Goal: Task Accomplishment & Management: Use online tool/utility

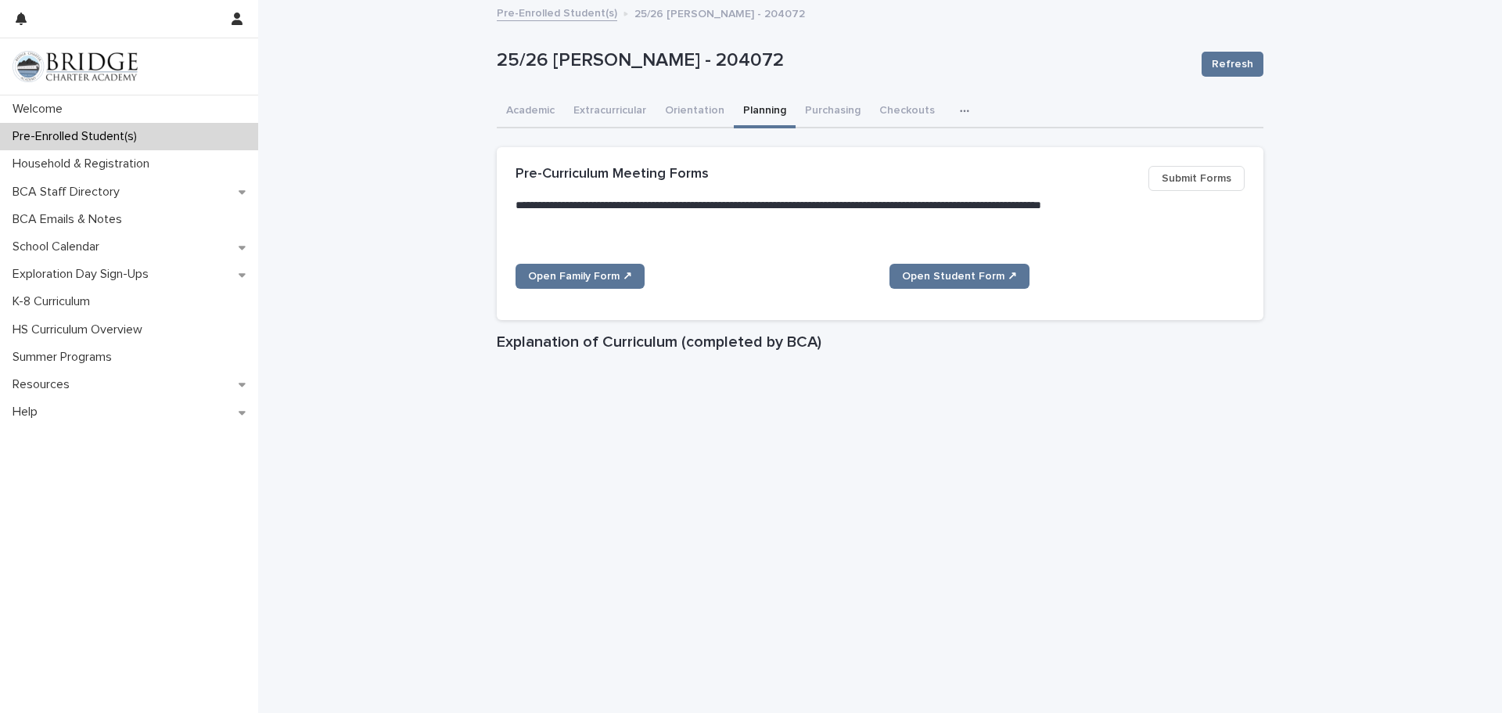
click at [113, 138] on p "Pre-Enrolled Student(s)" at bounding box center [77, 136] width 143 height 15
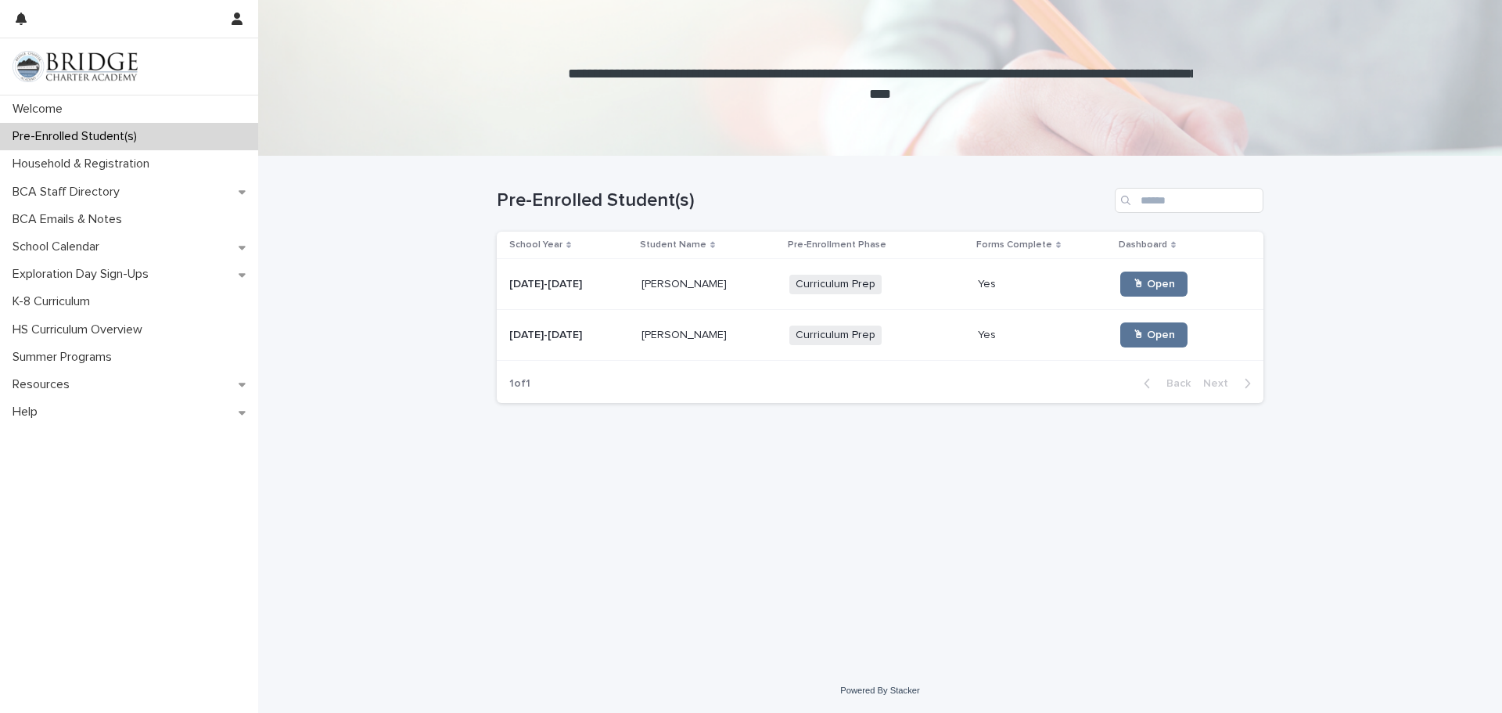
click at [915, 344] on div "Curriculum Prep + 0" at bounding box center [867, 335] width 156 height 20
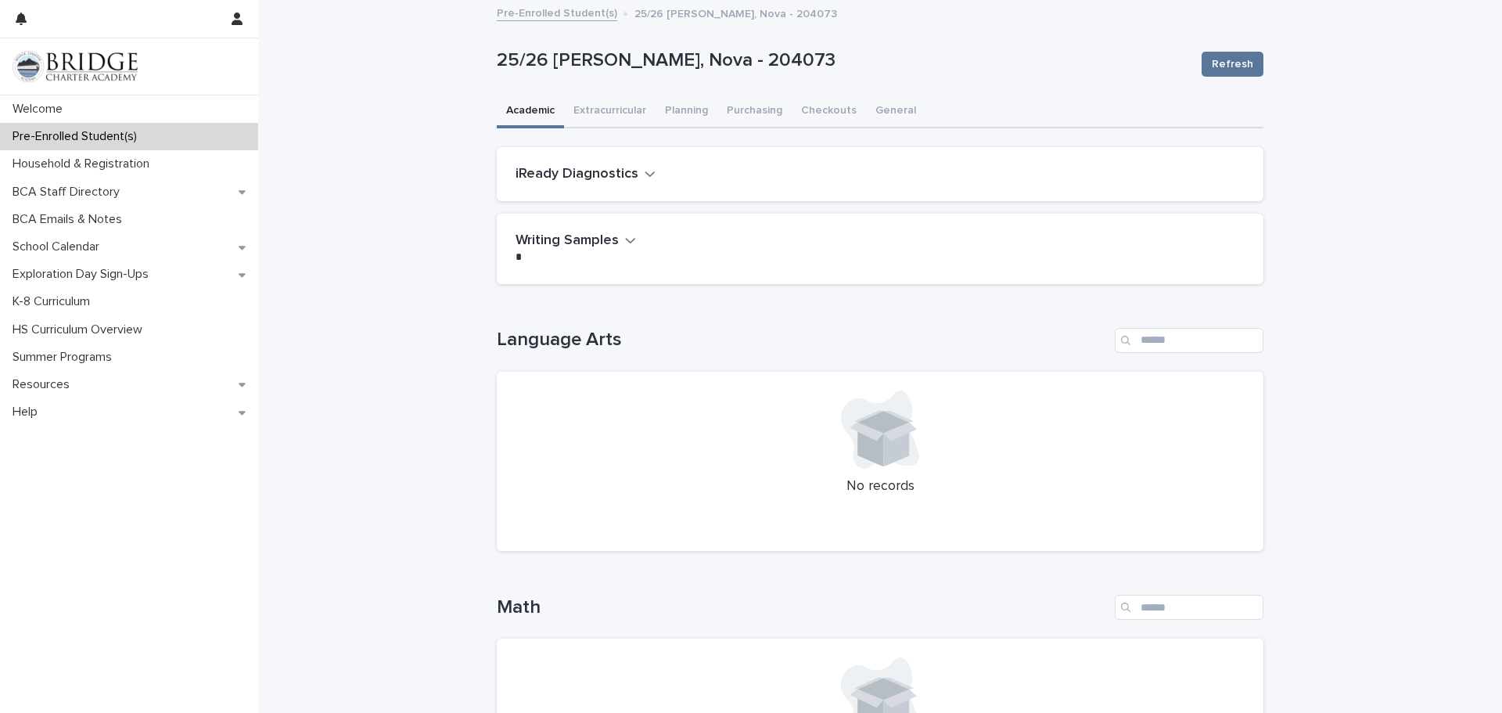
click at [632, 185] on div "iReady Diagnostics" at bounding box center [880, 174] width 767 height 55
click at [645, 178] on icon "button" at bounding box center [650, 174] width 11 height 14
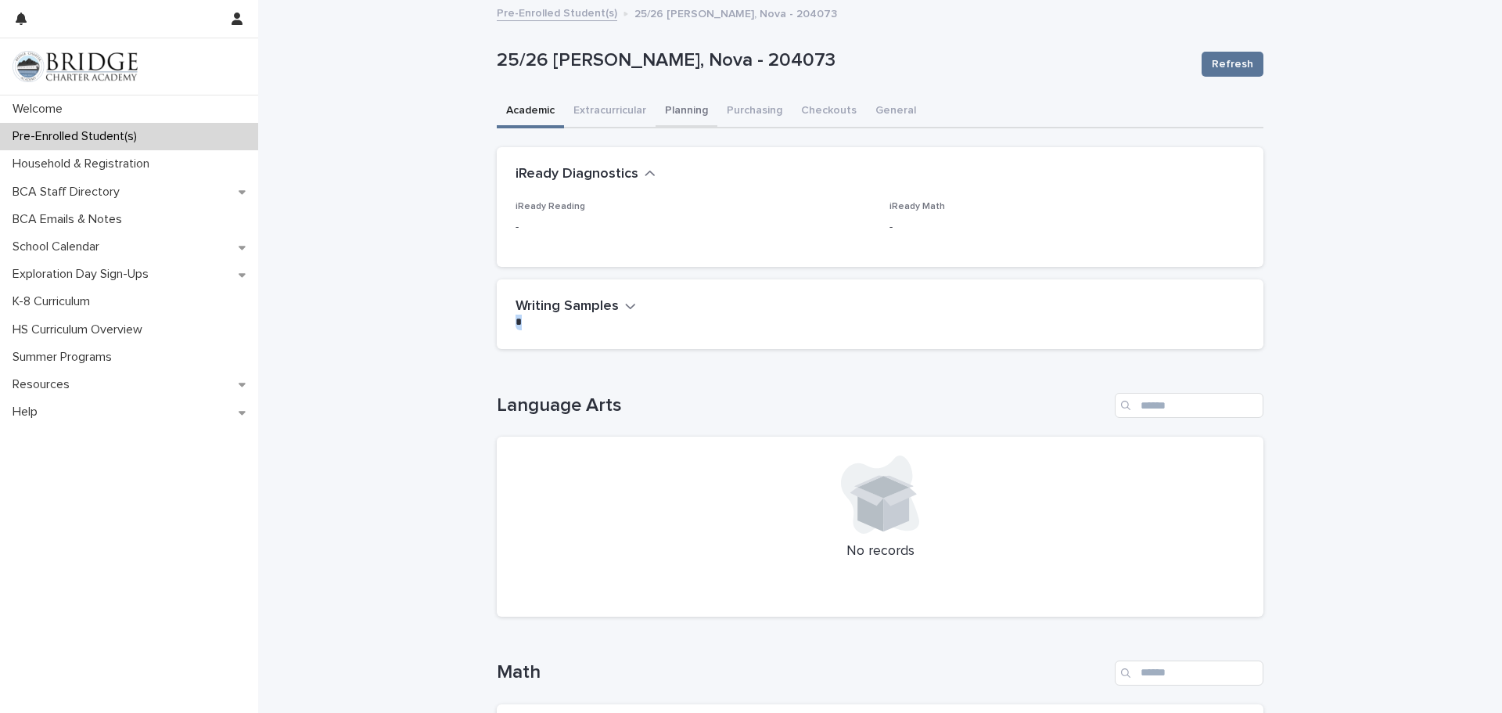
click at [688, 108] on button "Planning" at bounding box center [687, 111] width 62 height 33
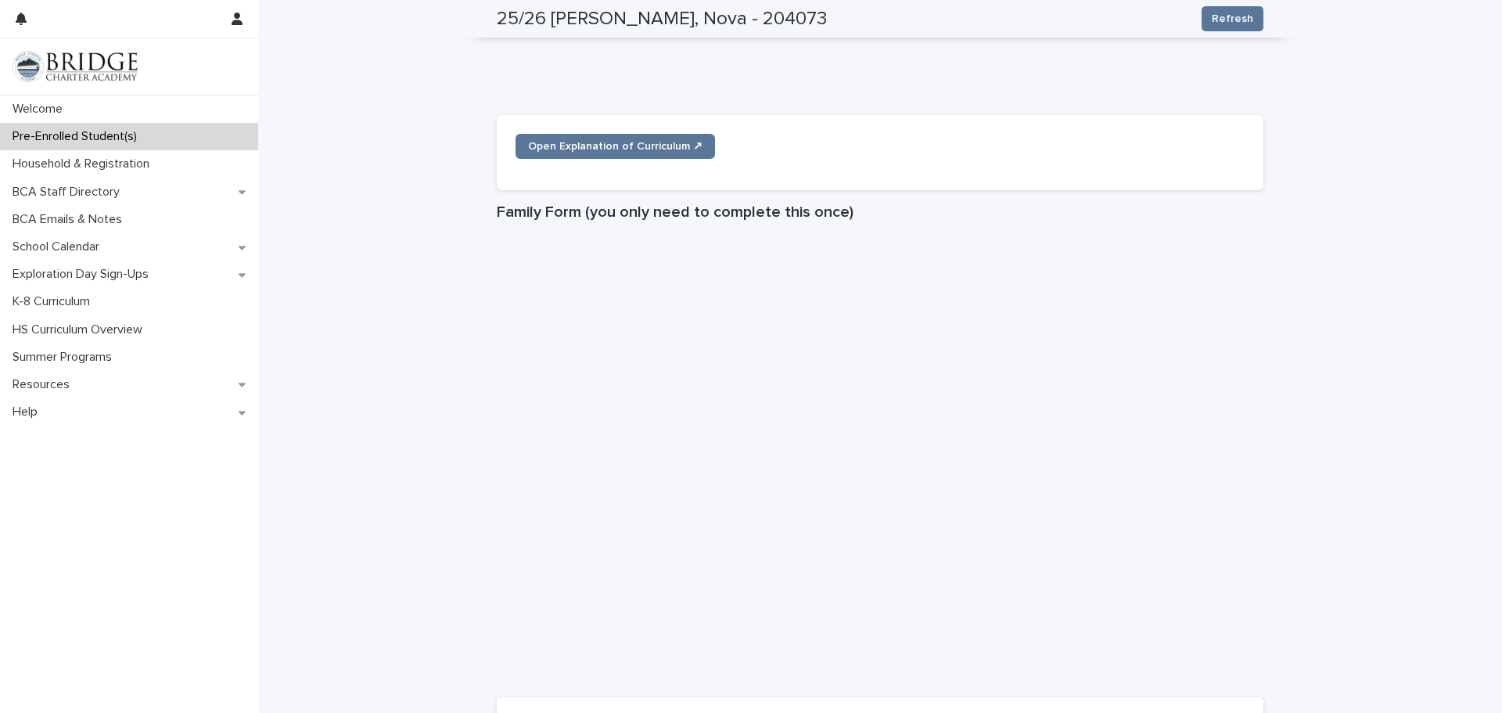
scroll to position [1272, 0]
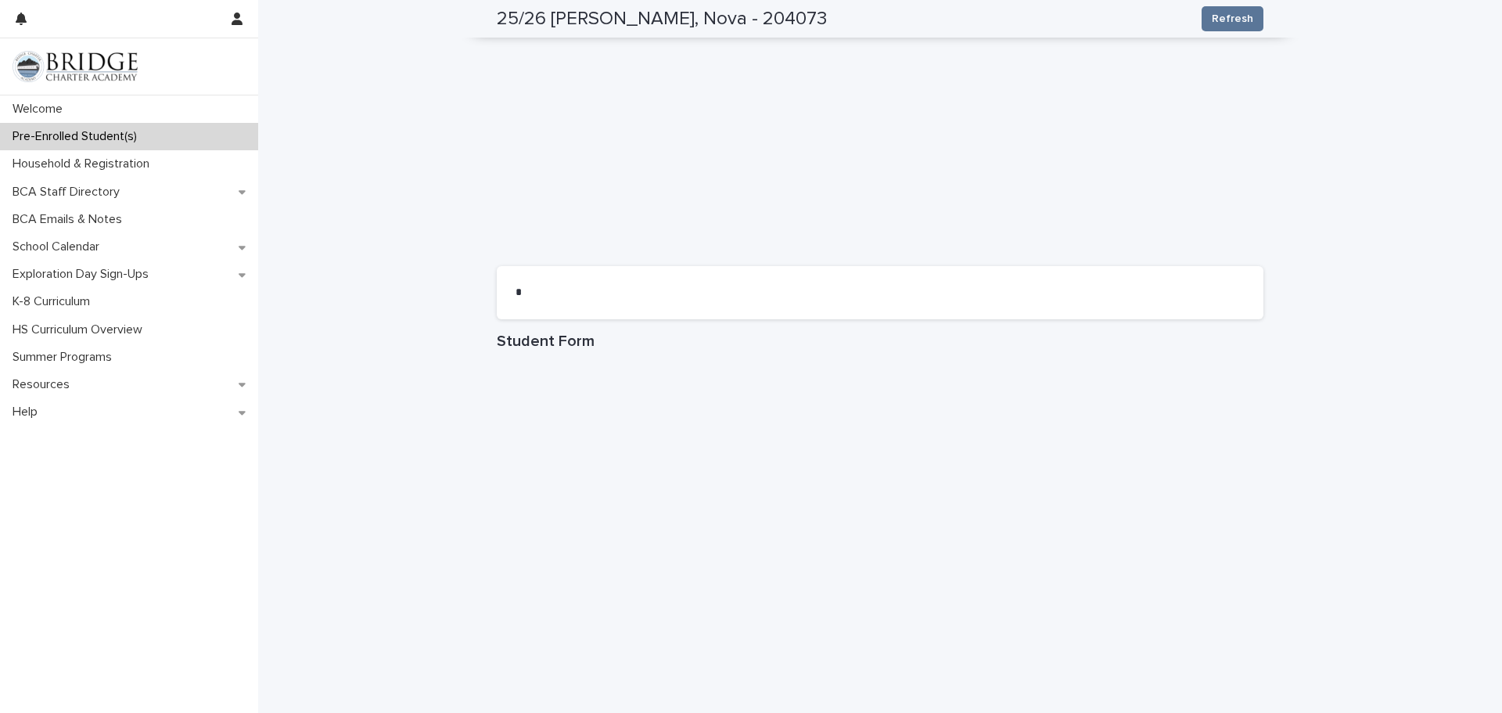
scroll to position [583, 0]
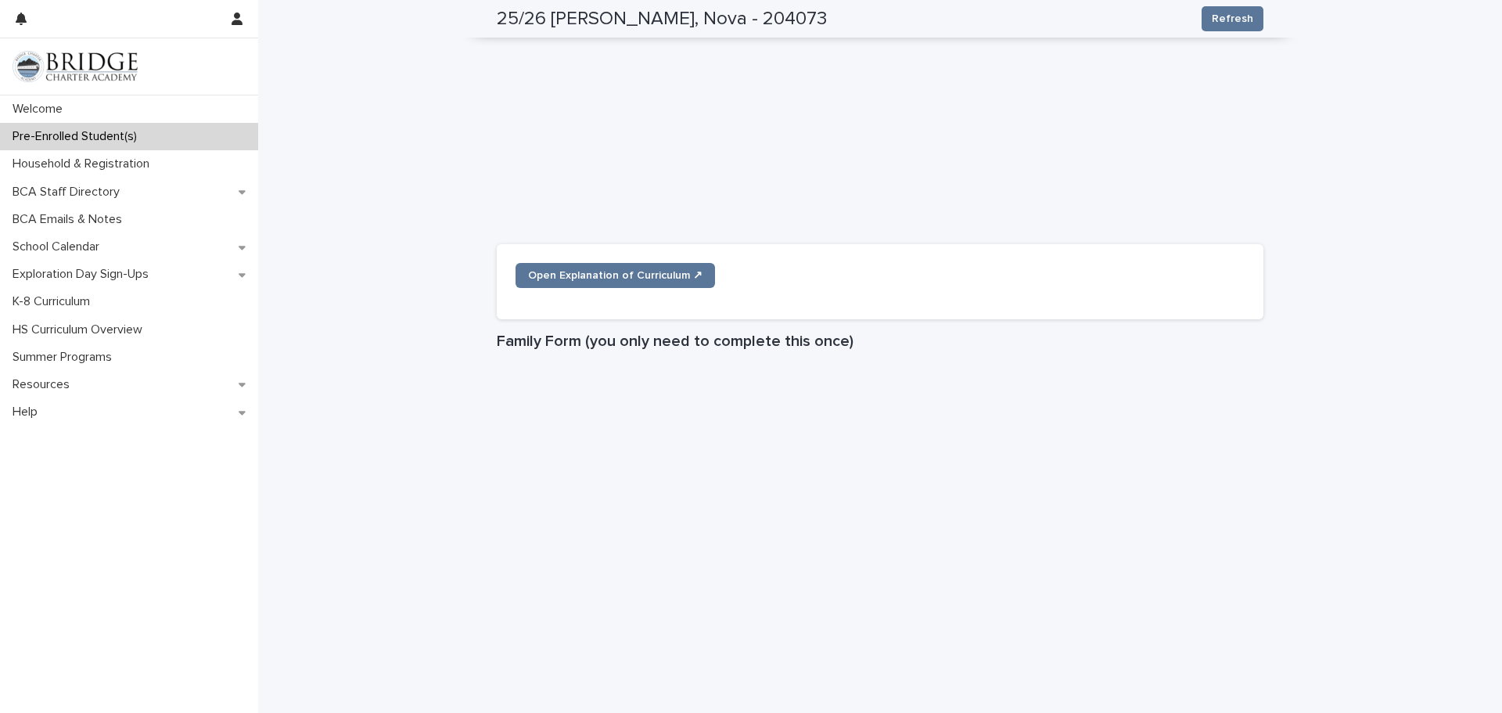
click at [1459, 188] on div "**********" at bounding box center [880, 442] width 1244 height 2046
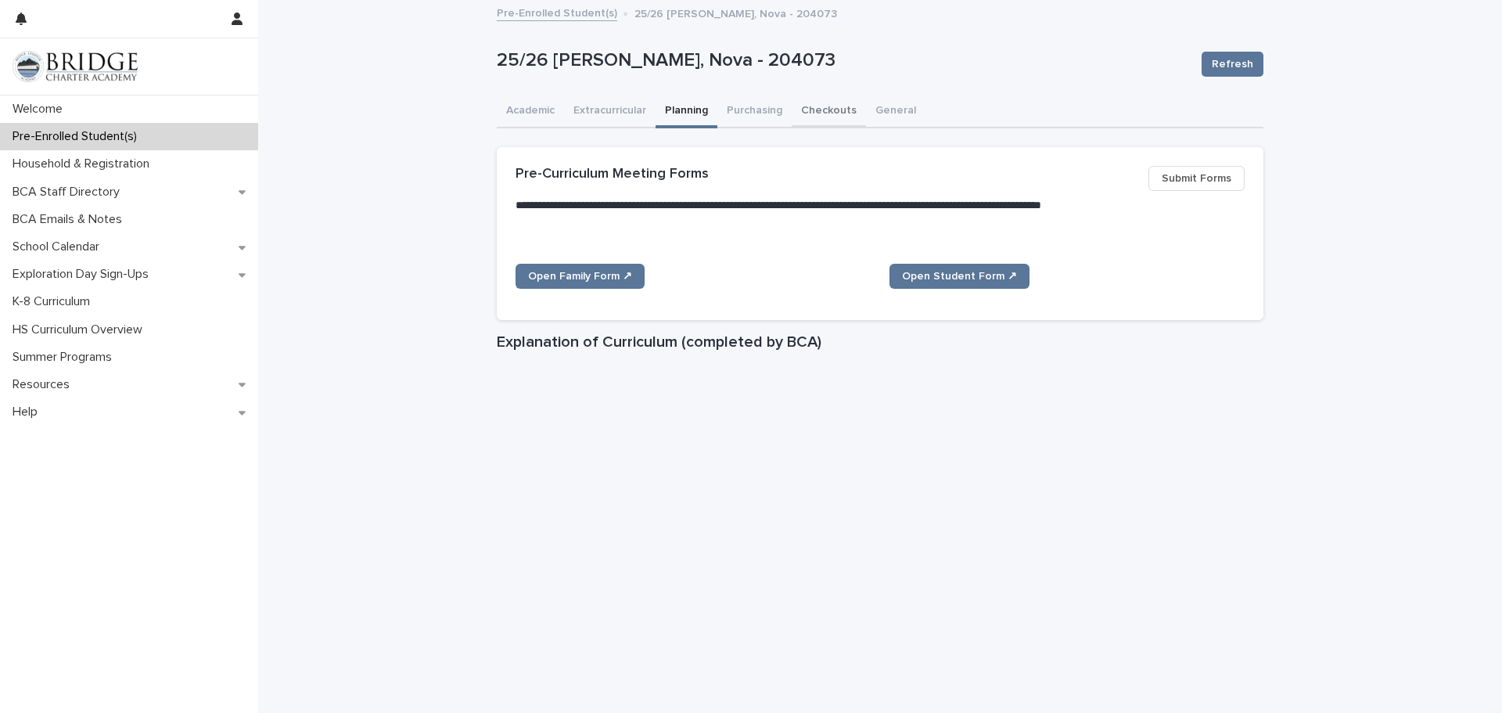
scroll to position [31, 0]
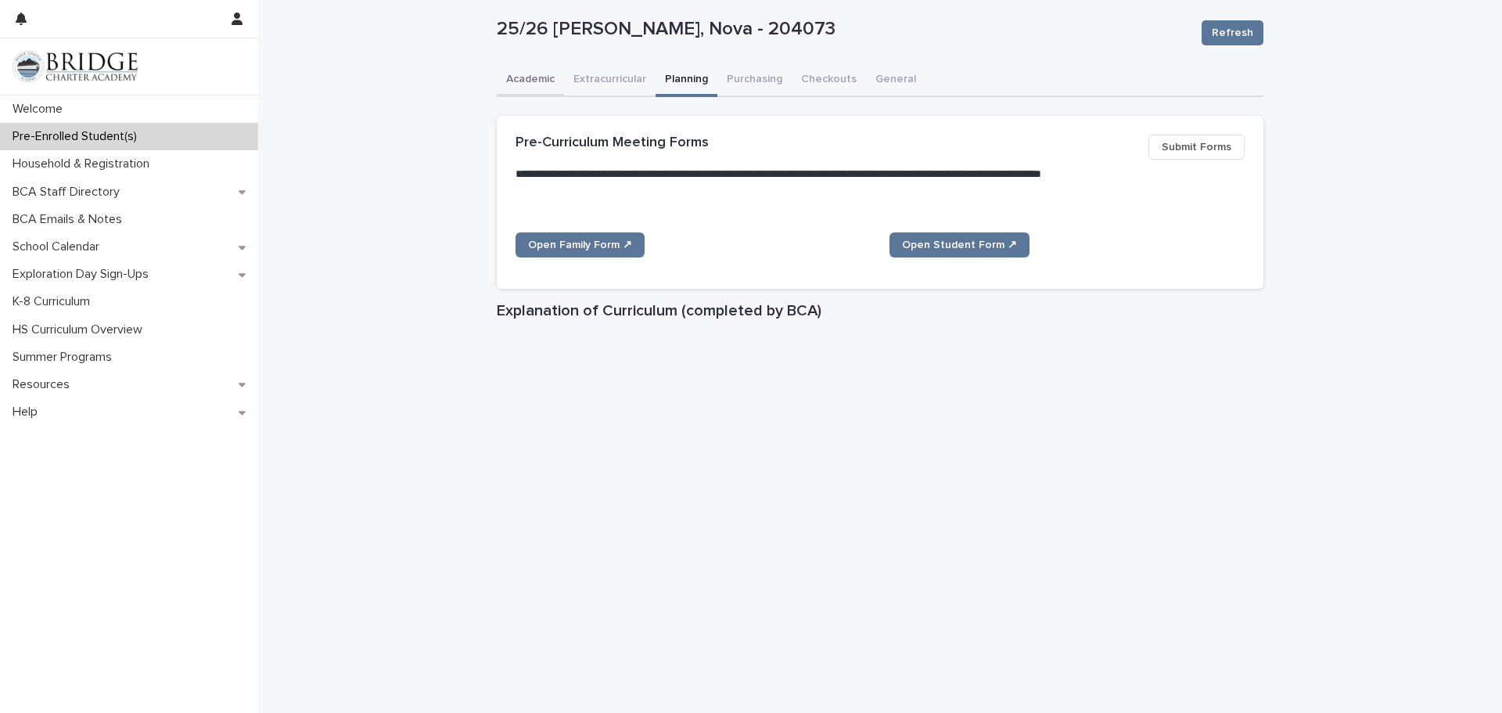
click at [548, 77] on button "Academic" at bounding box center [530, 80] width 67 height 33
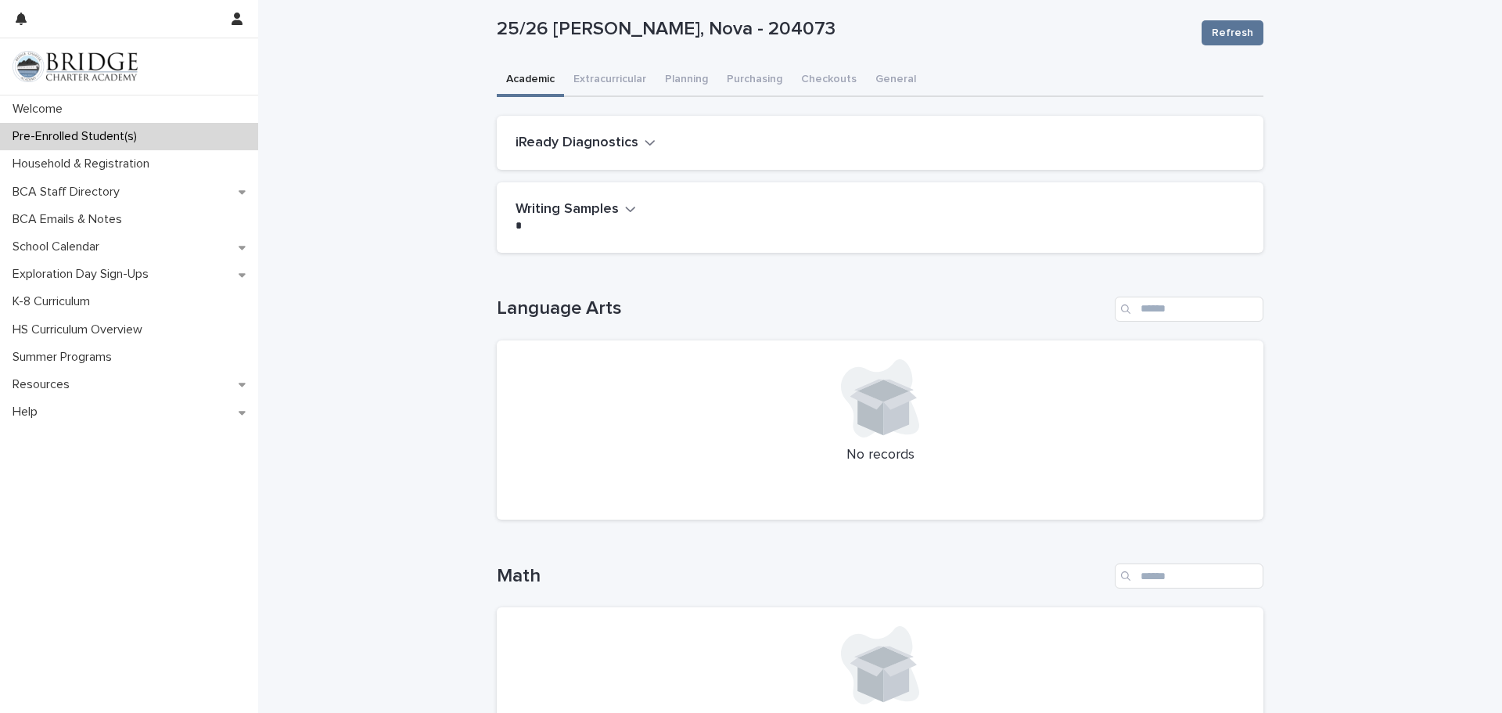
click at [628, 146] on h2 "iReady Diagnostics" at bounding box center [577, 143] width 123 height 17
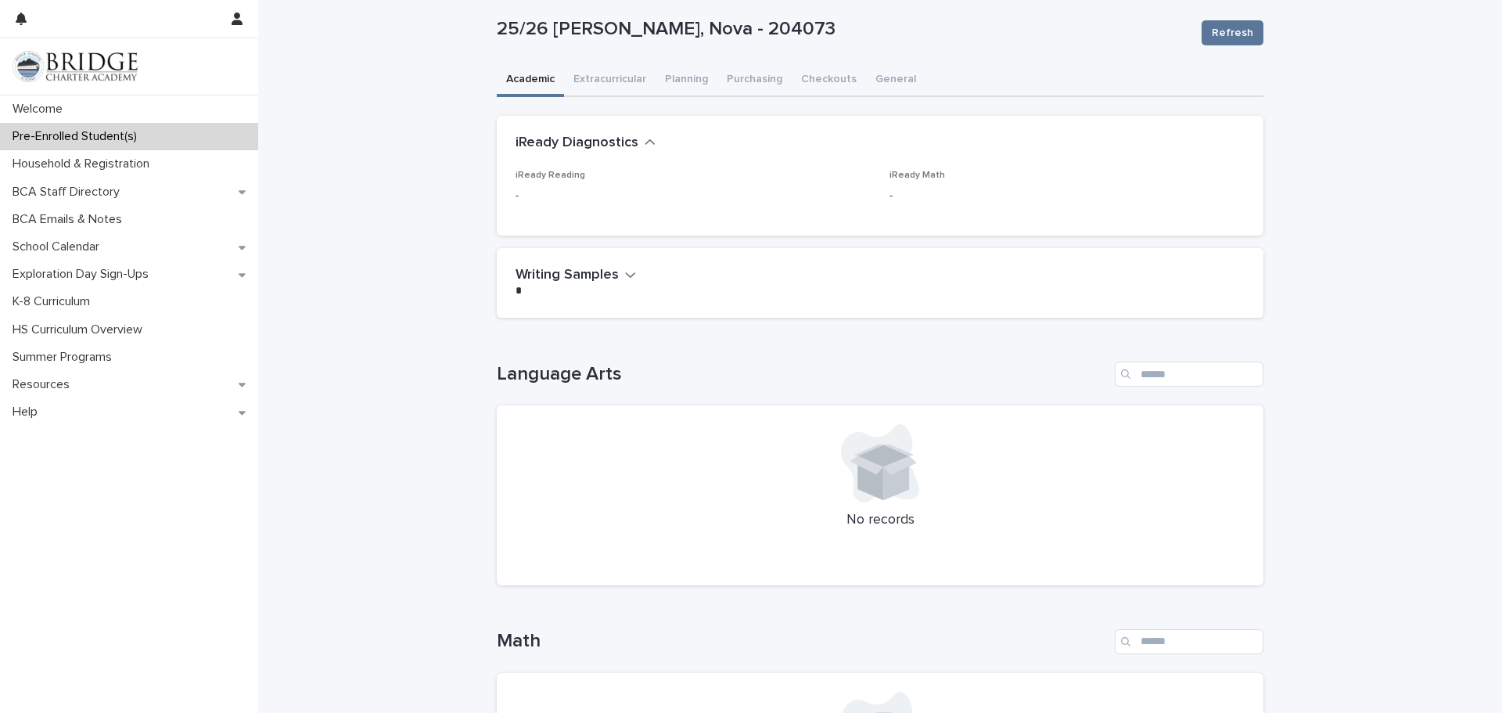
click at [58, 135] on p "Pre-Enrolled Student(s)" at bounding box center [77, 136] width 143 height 15
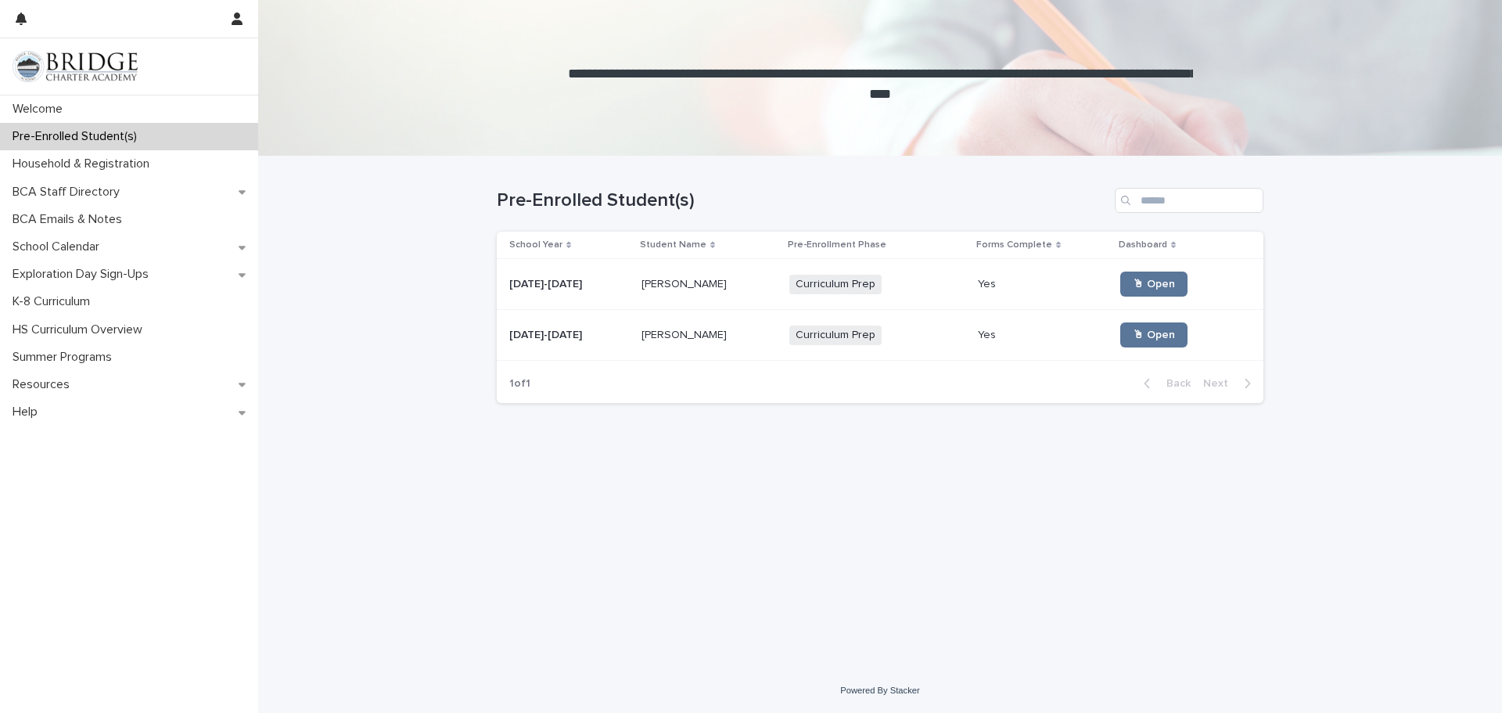
click at [693, 328] on p "[PERSON_NAME]" at bounding box center [686, 333] width 88 height 16
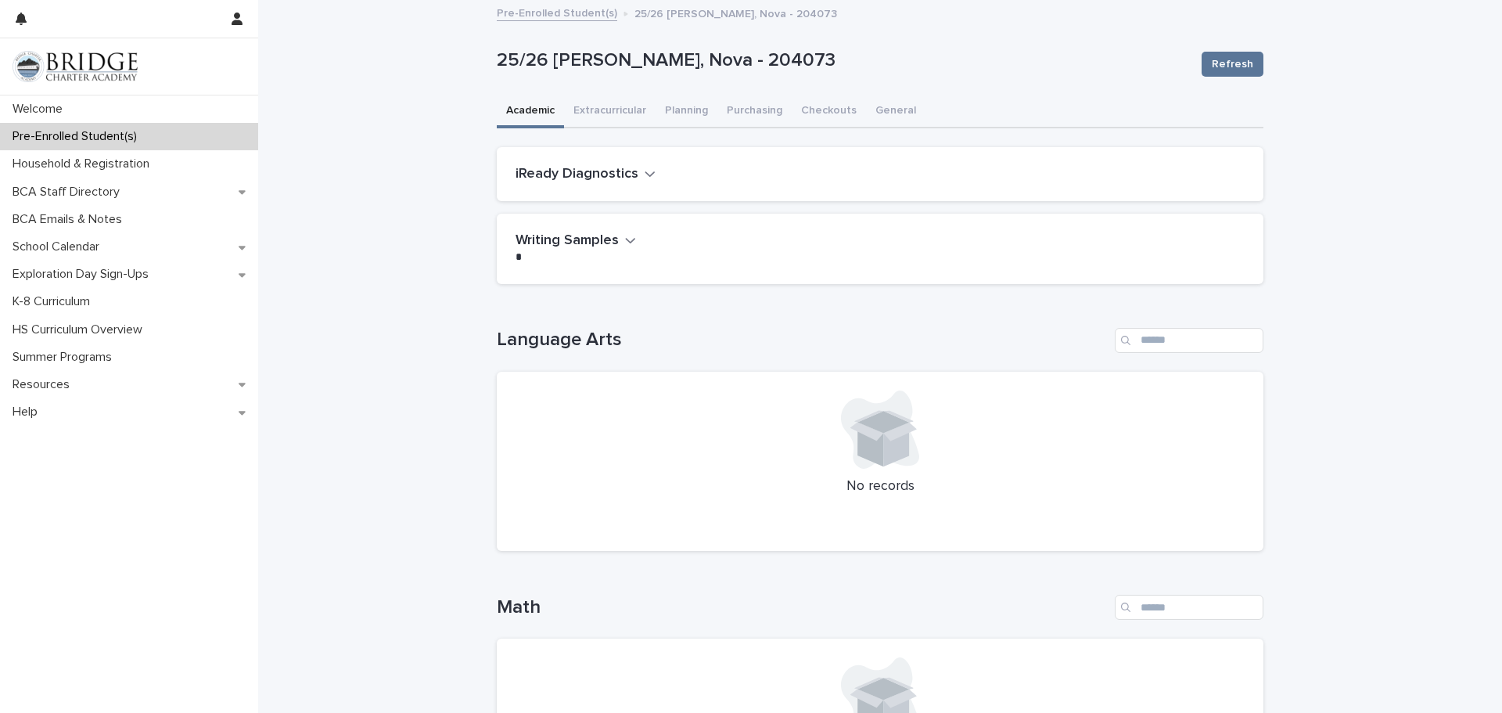
click at [694, 309] on div "Loading... Saving… Language Arts No records" at bounding box center [880, 431] width 767 height 268
click at [663, 118] on button "Planning" at bounding box center [687, 111] width 62 height 33
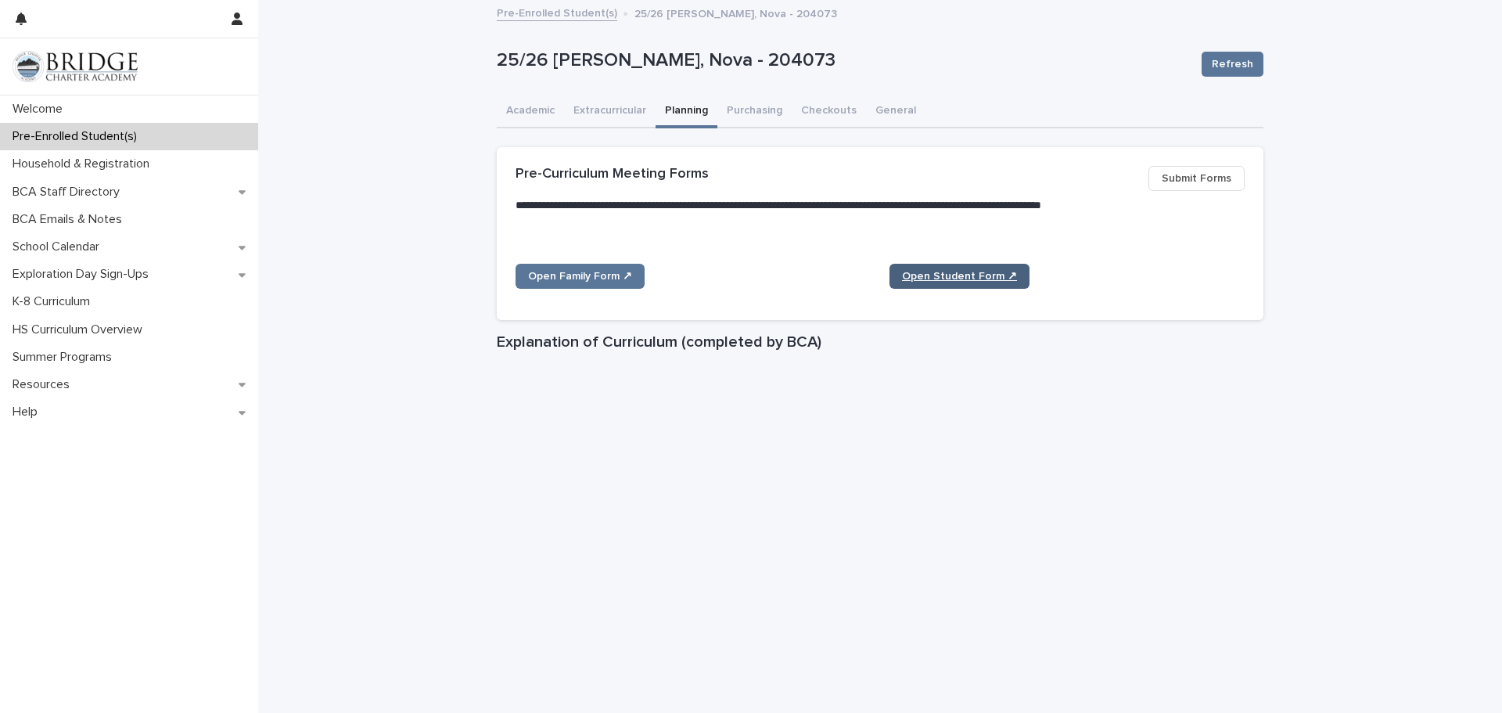
click at [955, 279] on span "Open Student Form ↗" at bounding box center [959, 276] width 115 height 11
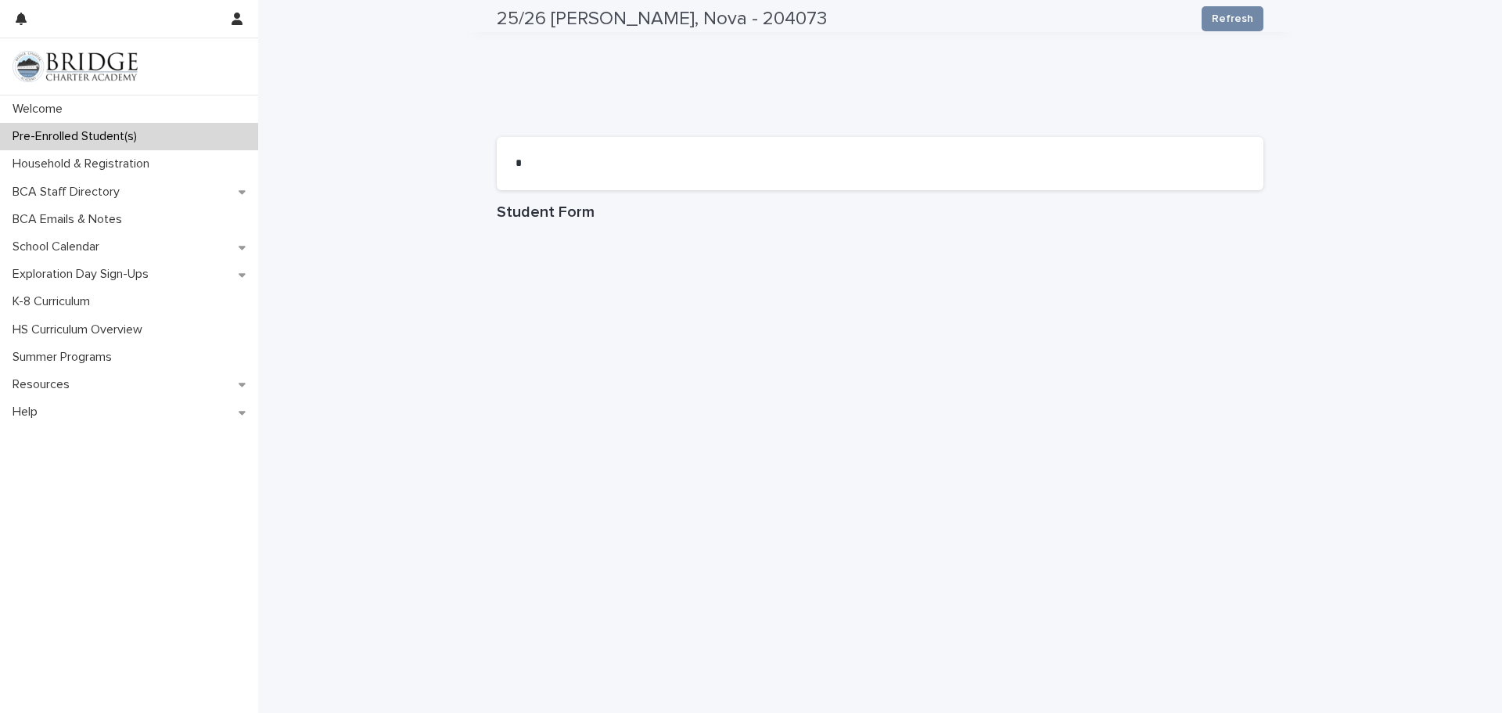
scroll to position [712, 0]
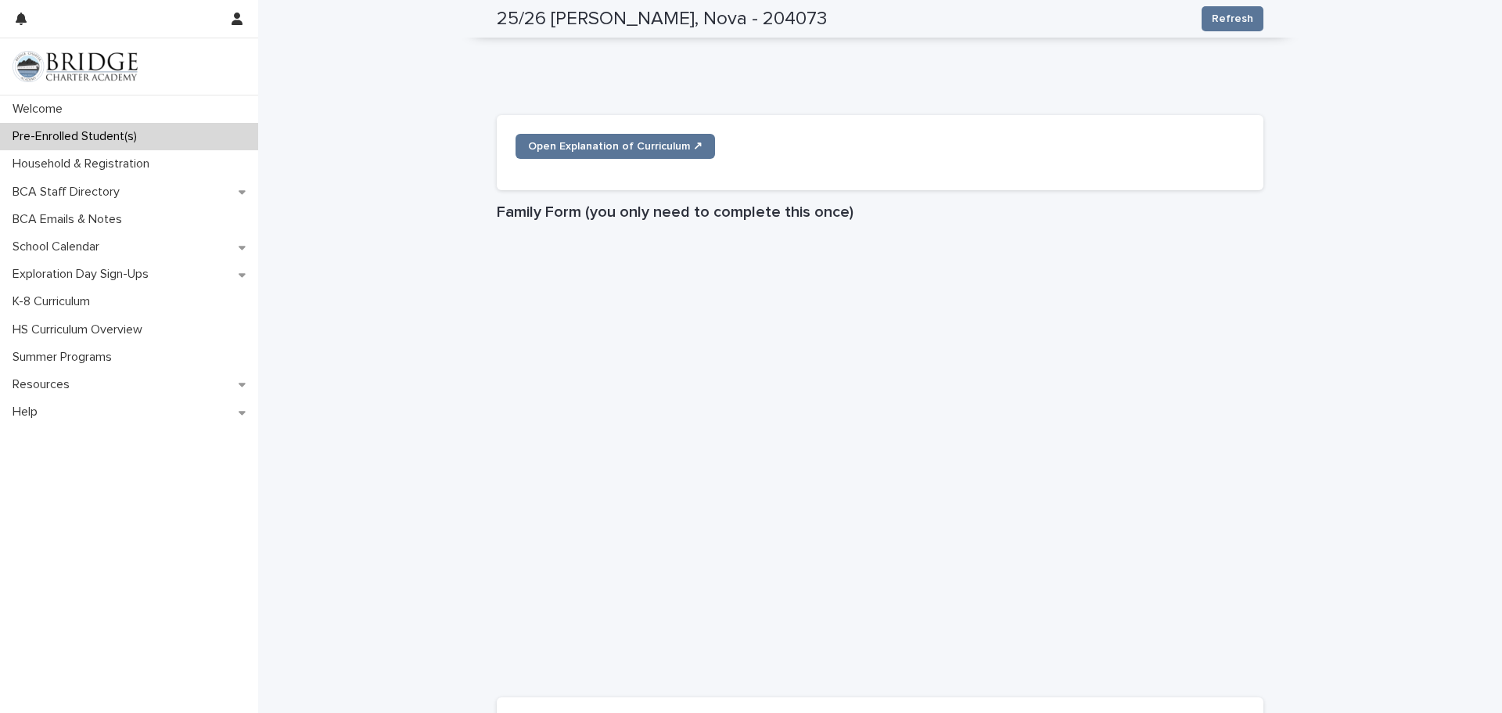
click at [372, 192] on div "**********" at bounding box center [880, 313] width 1244 height 2046
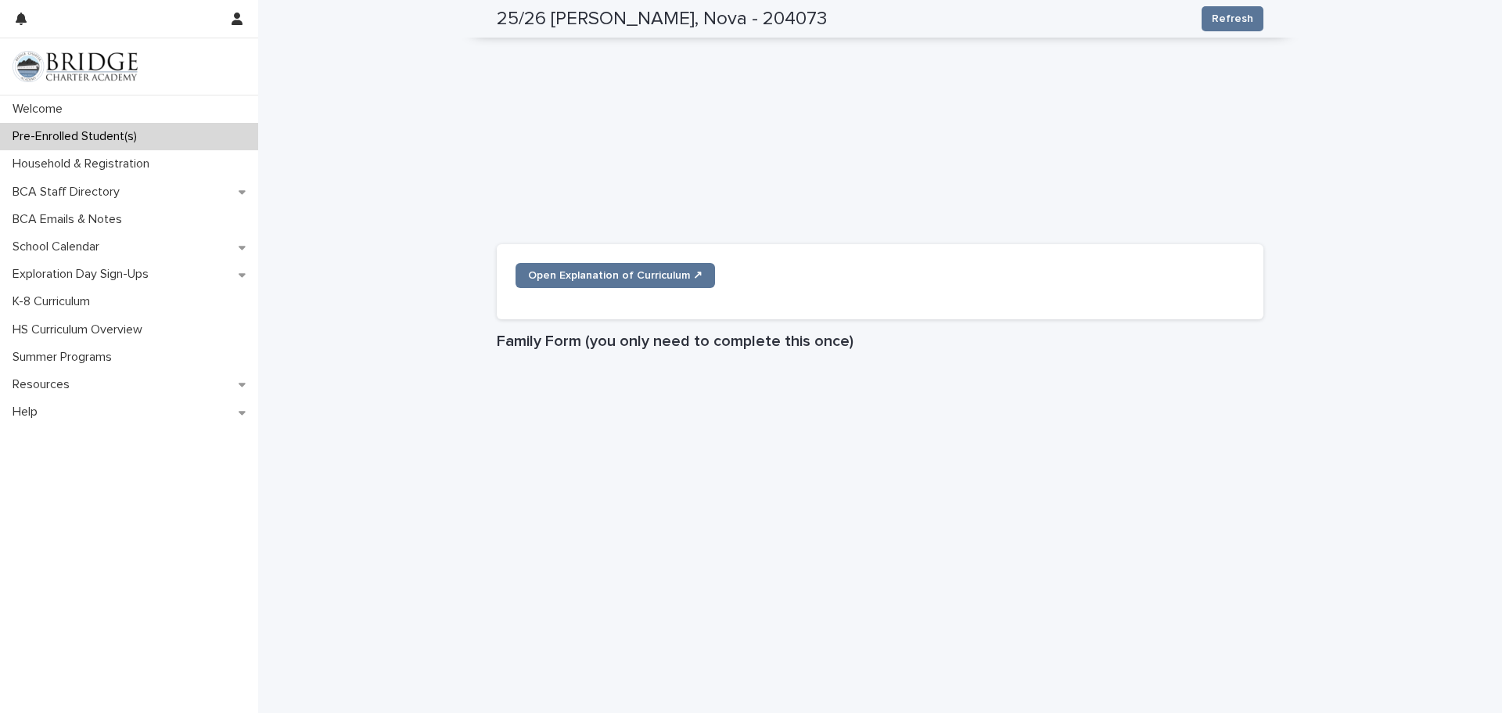
scroll to position [1143, 0]
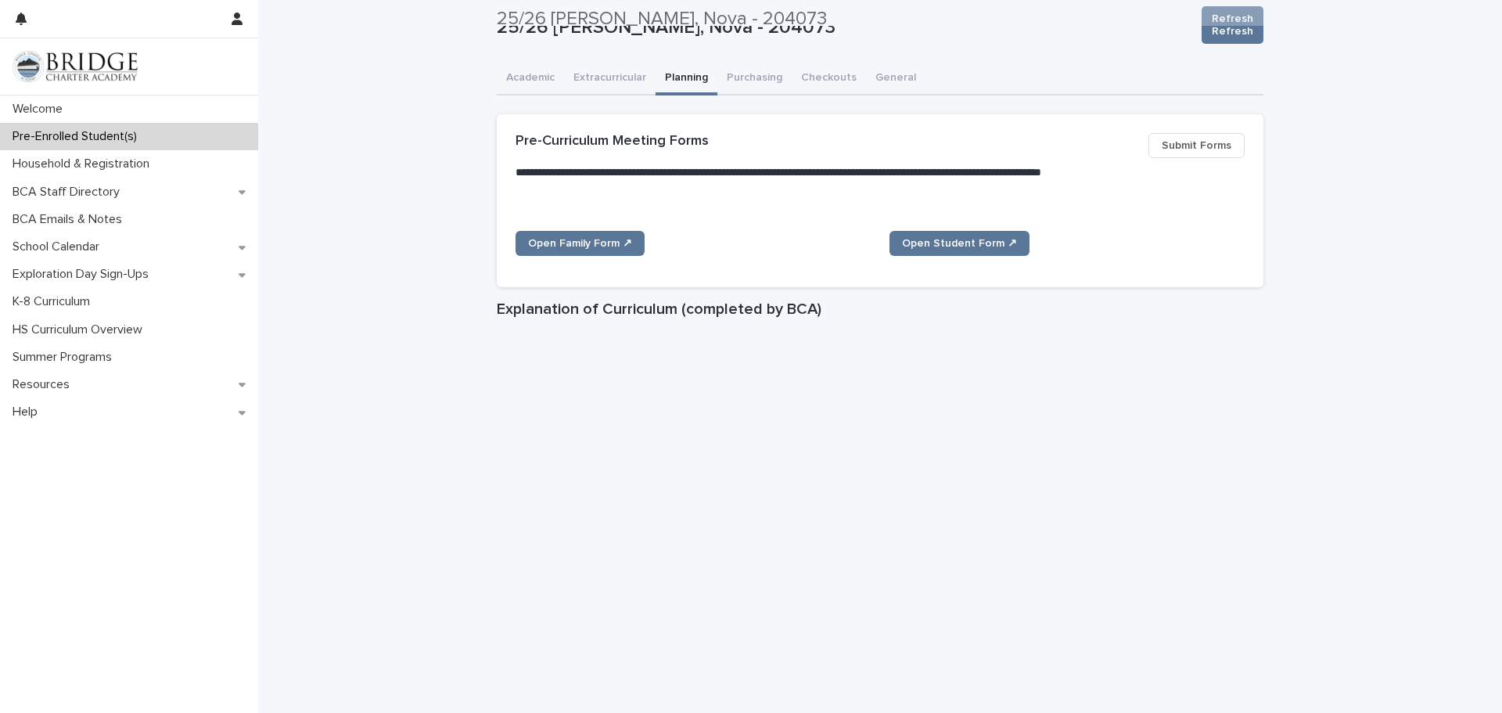
scroll to position [0, 0]
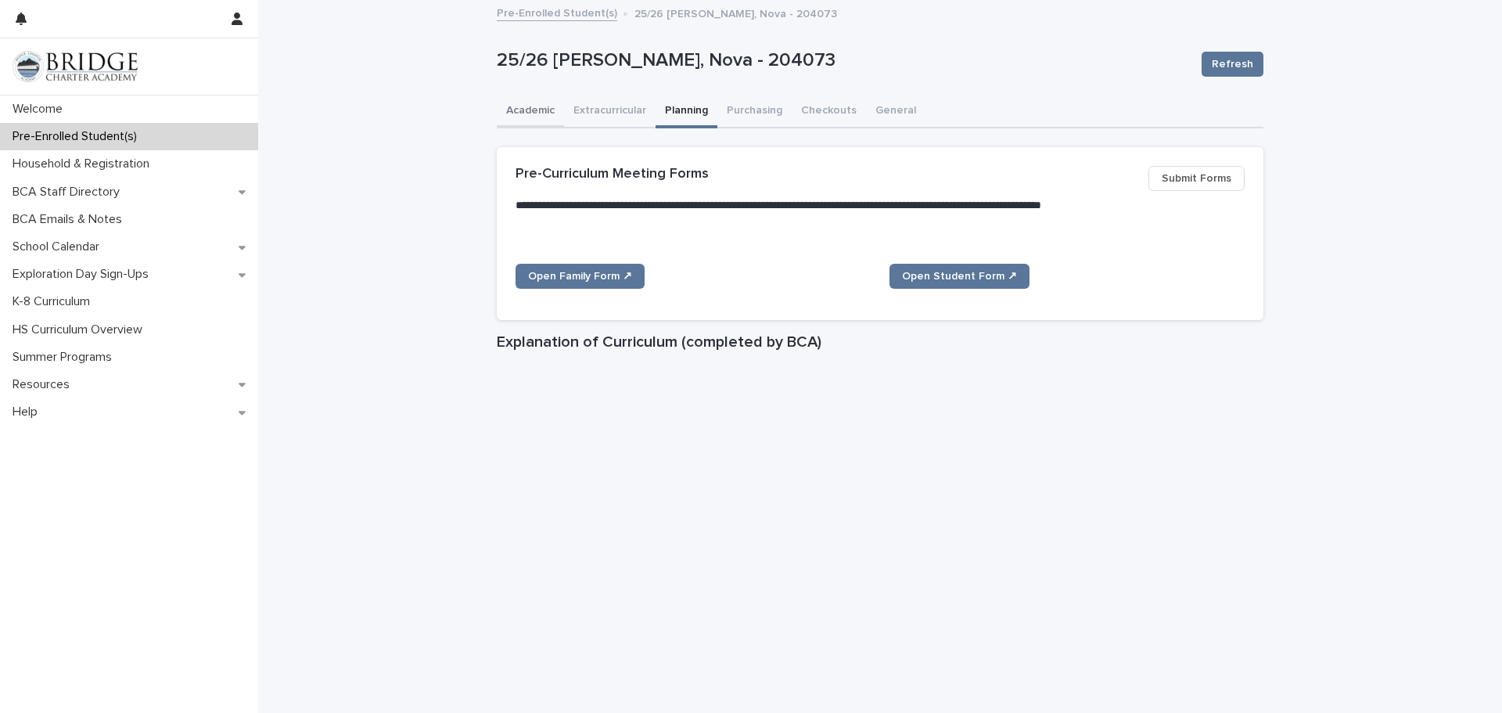
click at [555, 114] on button "Academic" at bounding box center [530, 111] width 67 height 33
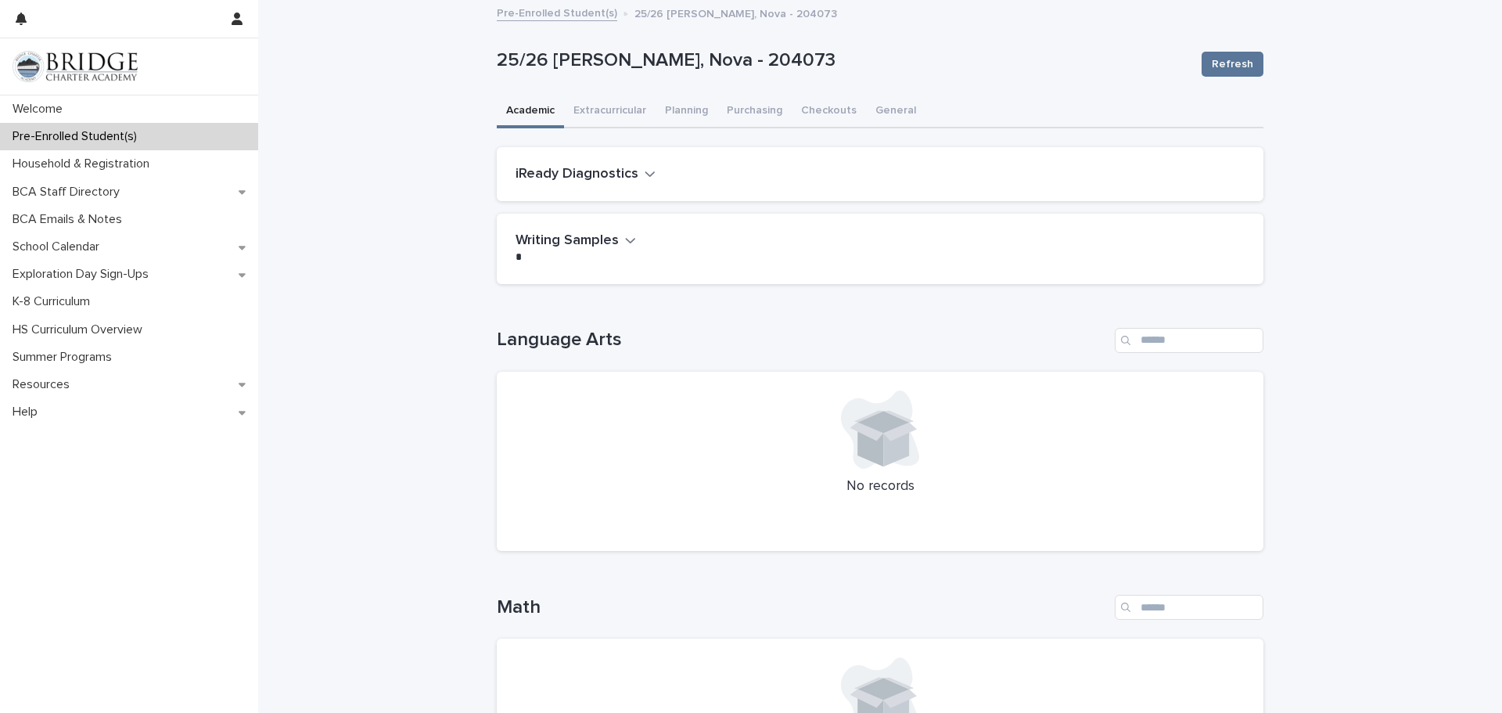
click at [645, 176] on icon "button" at bounding box center [650, 174] width 11 height 14
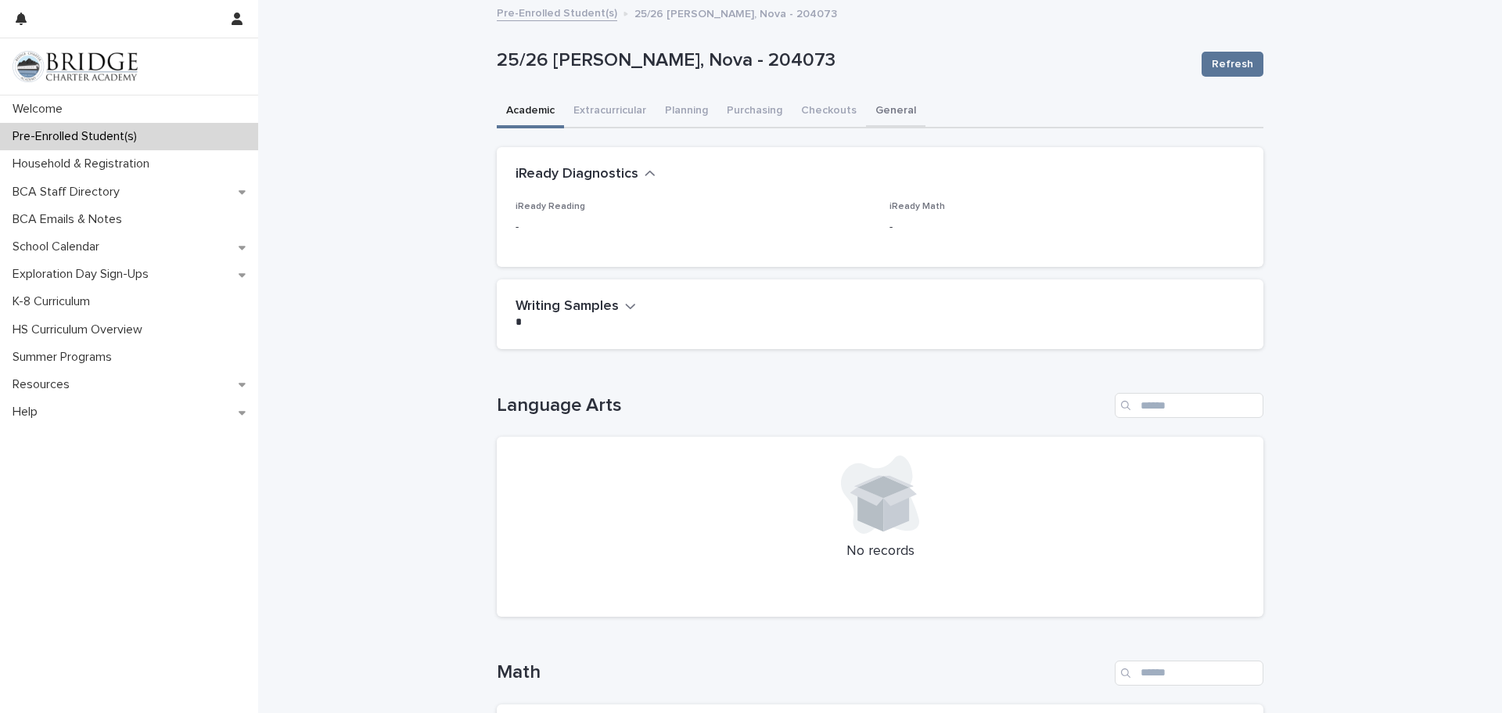
click at [900, 111] on button "General" at bounding box center [895, 111] width 59 height 33
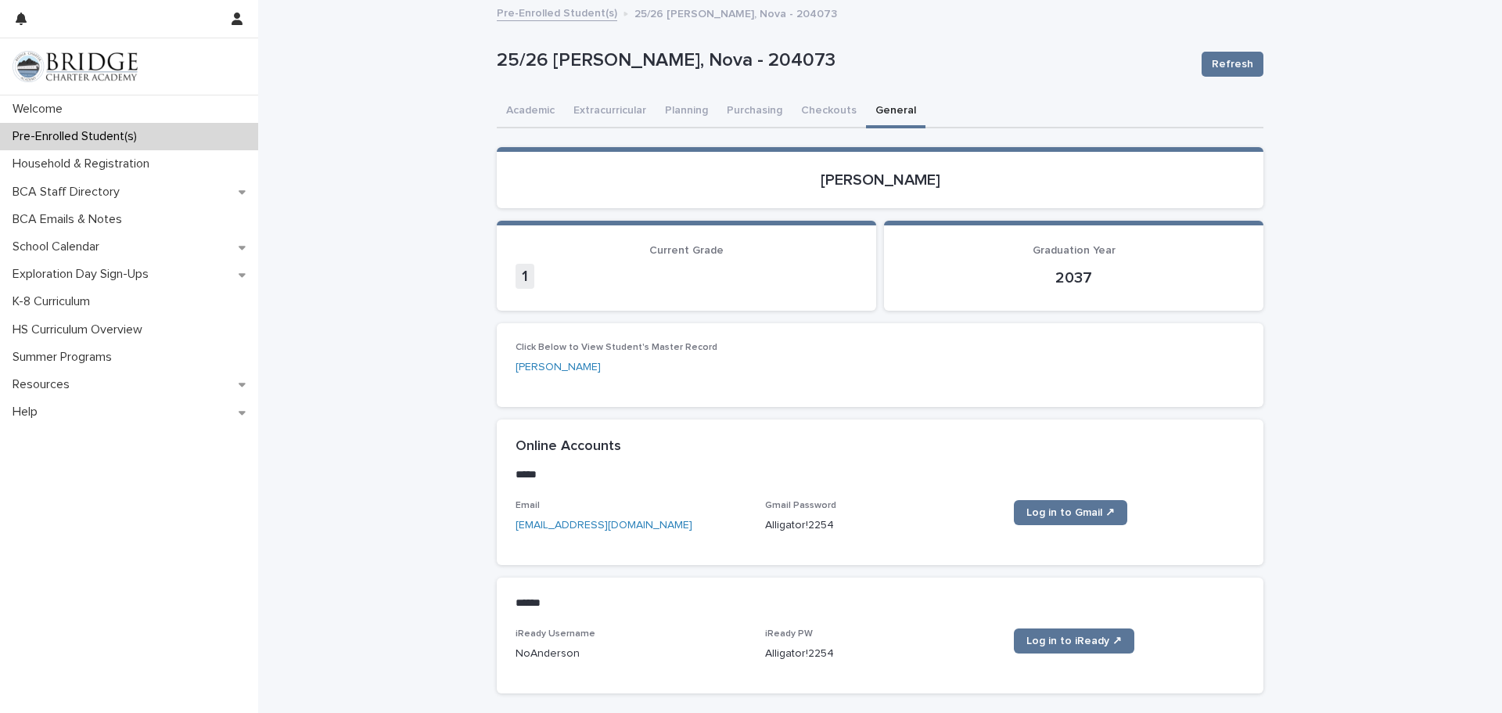
click at [1358, 442] on div "**********" at bounding box center [880, 393] width 1244 height 782
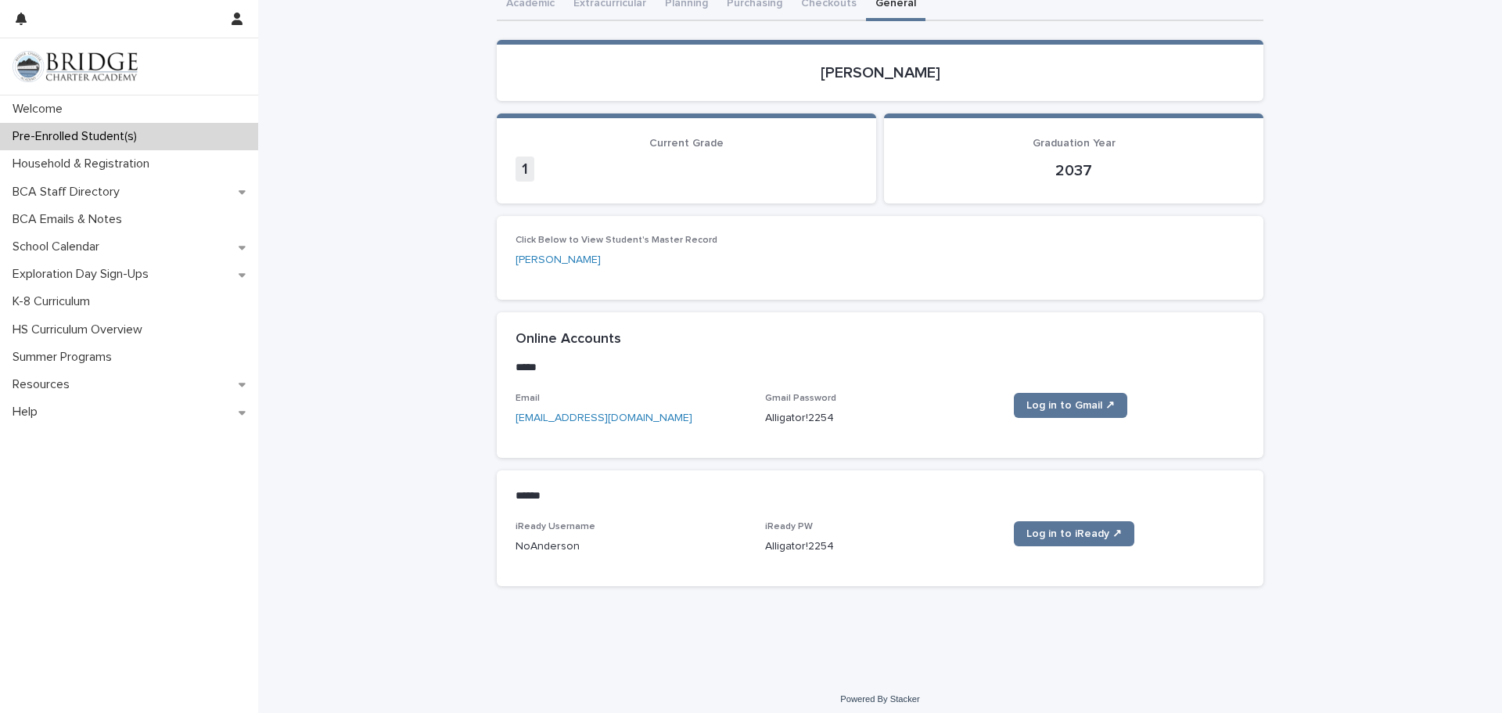
scroll to position [116, 0]
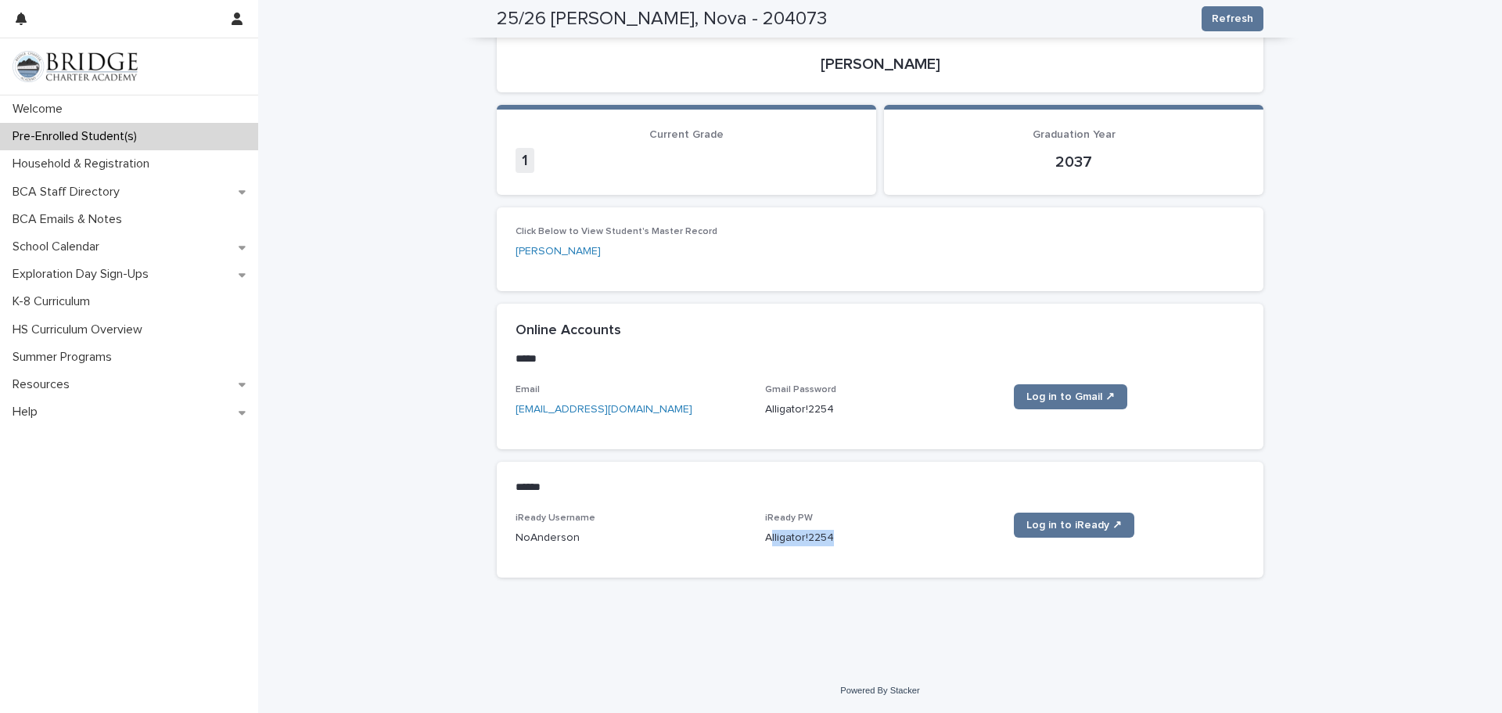
drag, startPoint x: 769, startPoint y: 539, endPoint x: 861, endPoint y: 541, distance: 91.5
click at [861, 541] on p "Alligator!2254" at bounding box center [880, 538] width 231 height 16
click at [780, 539] on p "Alligator!2254" at bounding box center [880, 538] width 231 height 16
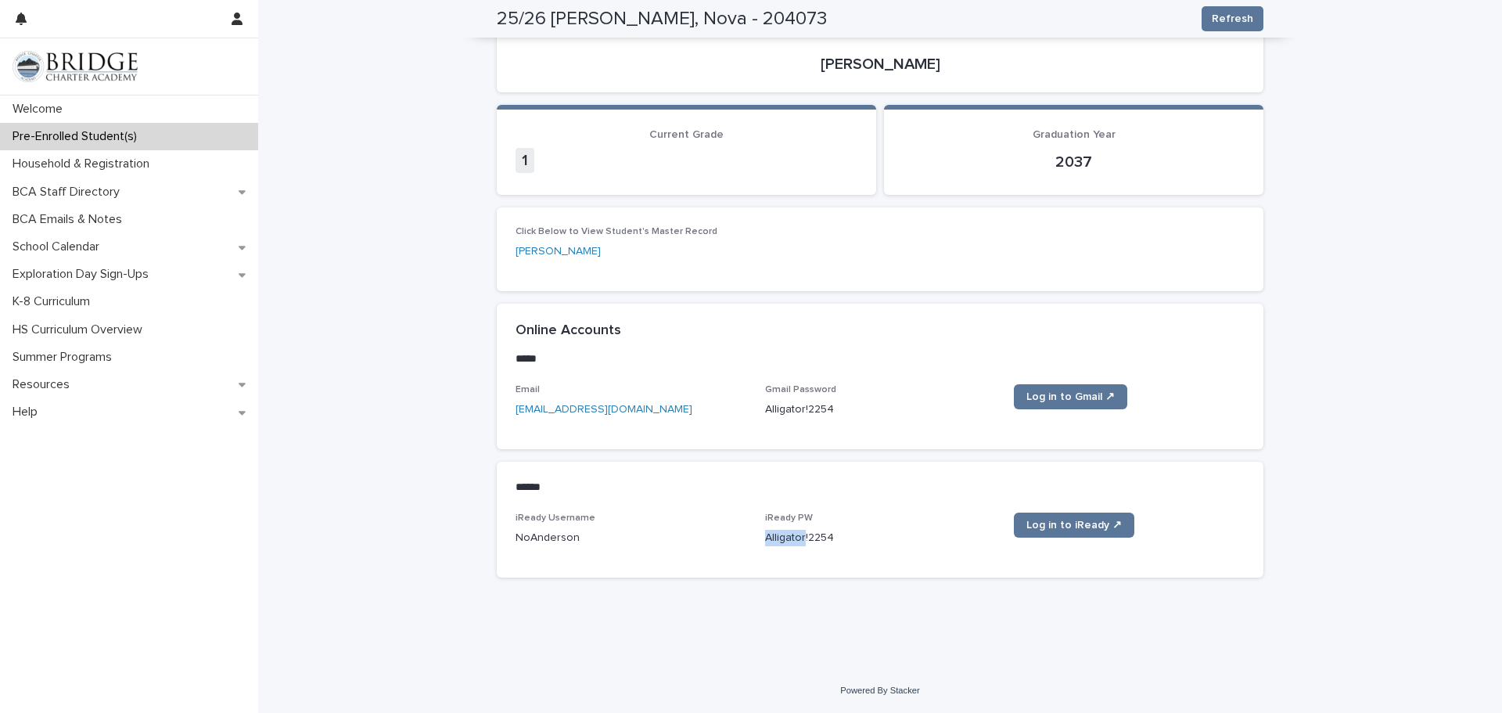
click at [780, 539] on p "Alligator!2254" at bounding box center [880, 538] width 231 height 16
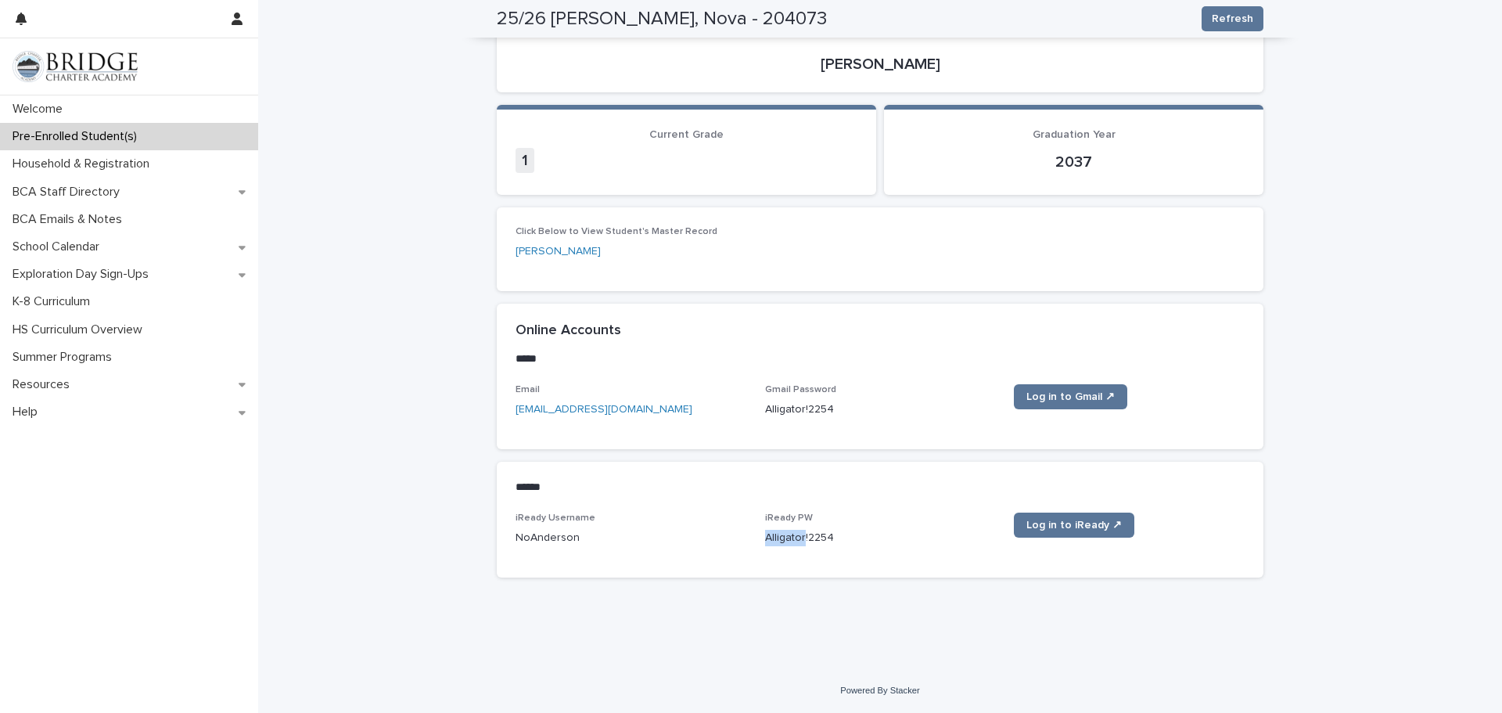
click at [780, 539] on p "Alligator!2254" at bounding box center [880, 538] width 231 height 16
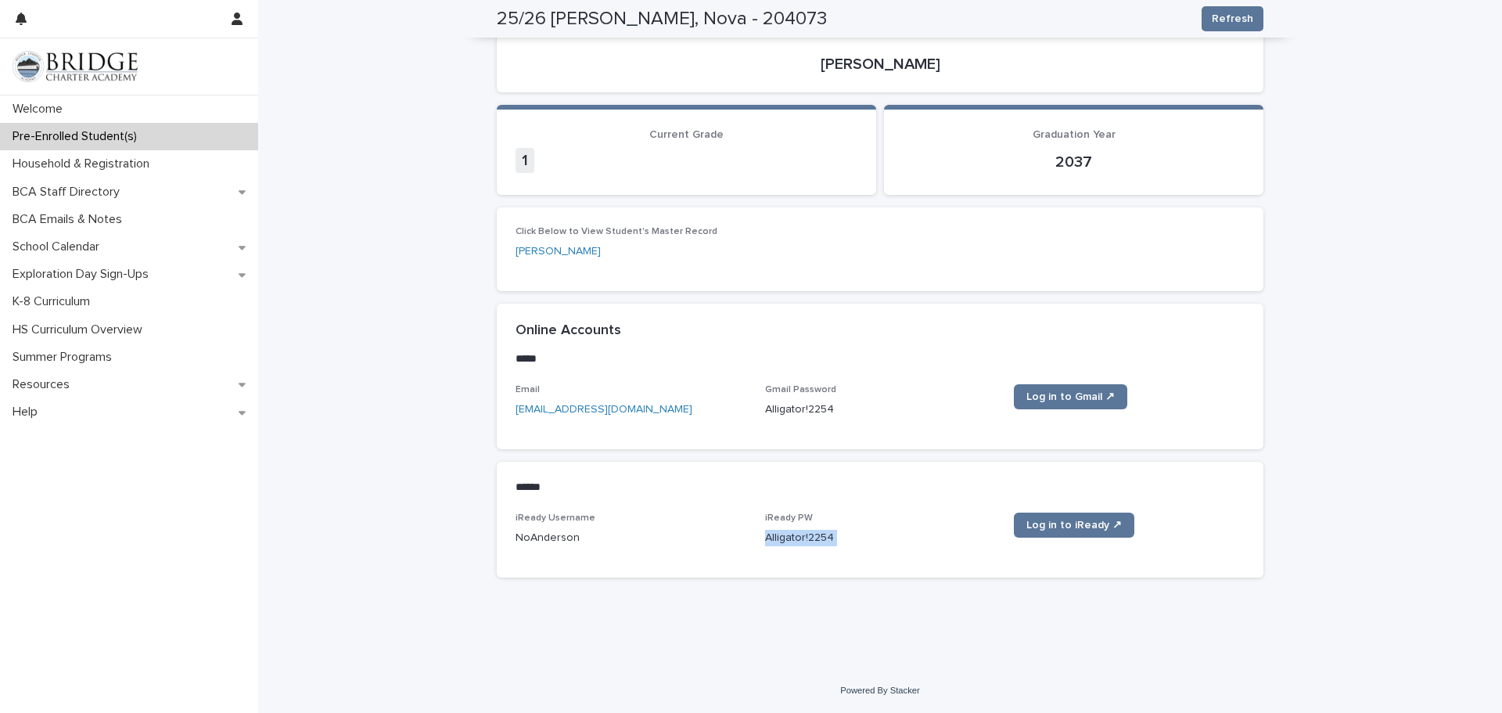
click at [780, 539] on p "Alligator!2254" at bounding box center [880, 538] width 231 height 16
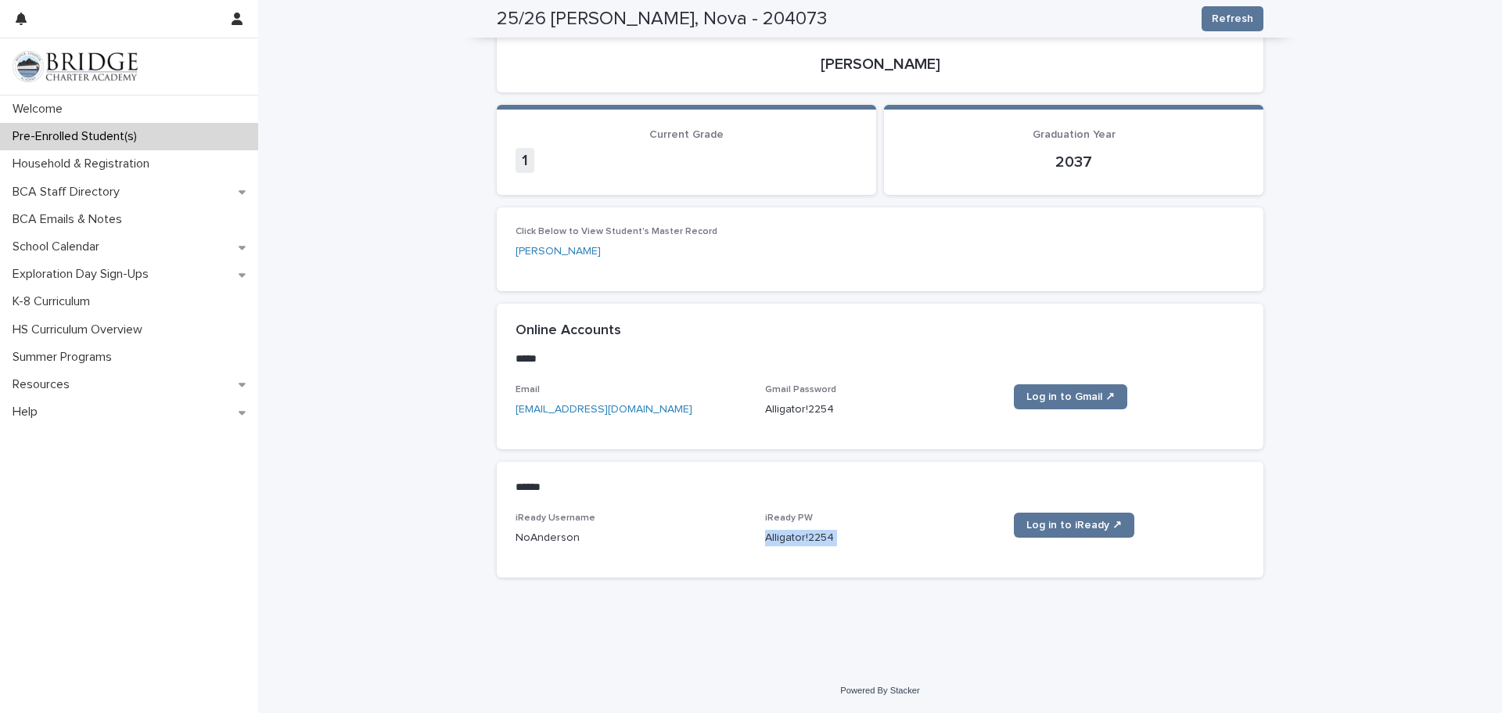
click at [780, 539] on p "Alligator!2254" at bounding box center [880, 538] width 231 height 16
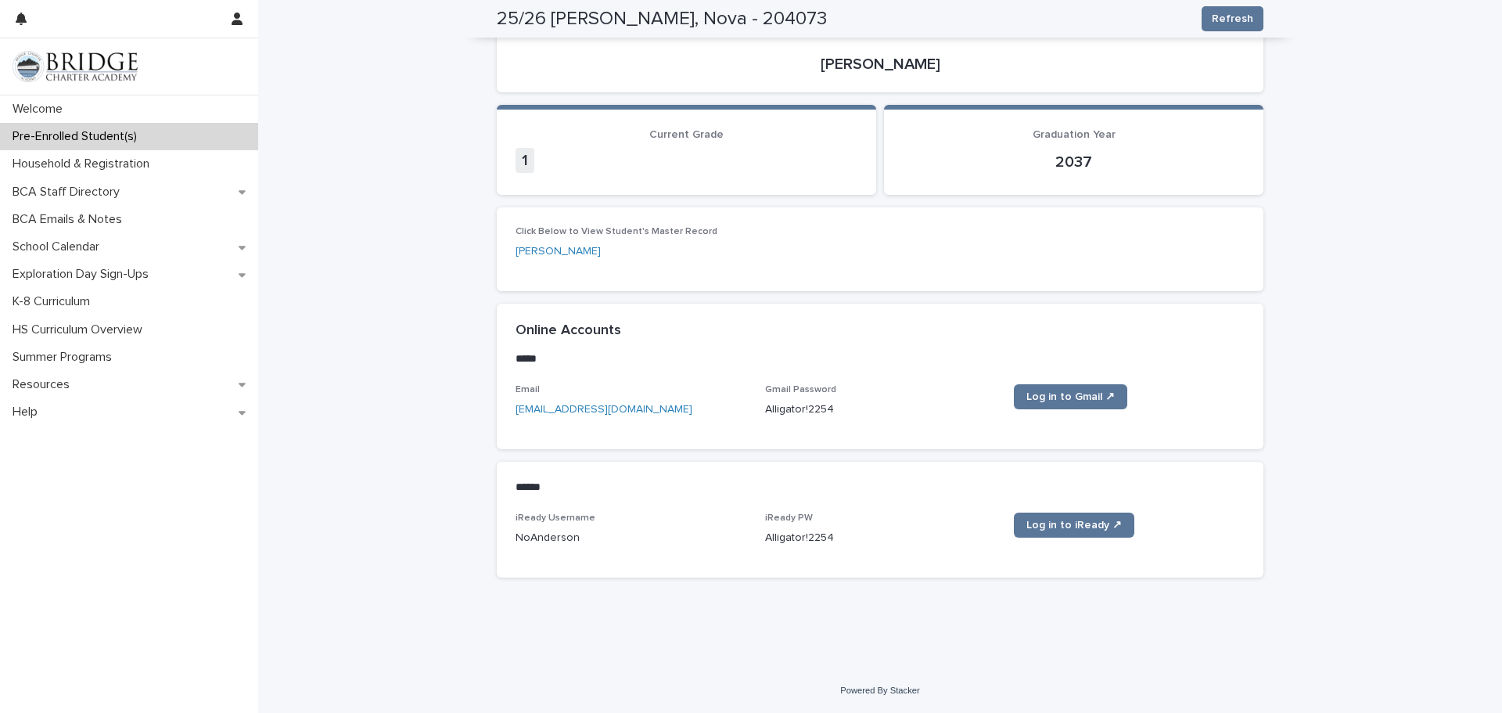
click at [780, 539] on p "Alligator!2254" at bounding box center [880, 538] width 231 height 16
click at [718, 517] on div "iReady Username NoAnderson iReady PW [SECURITY_DATA] Log in to iReady ↗" at bounding box center [880, 535] width 729 height 46
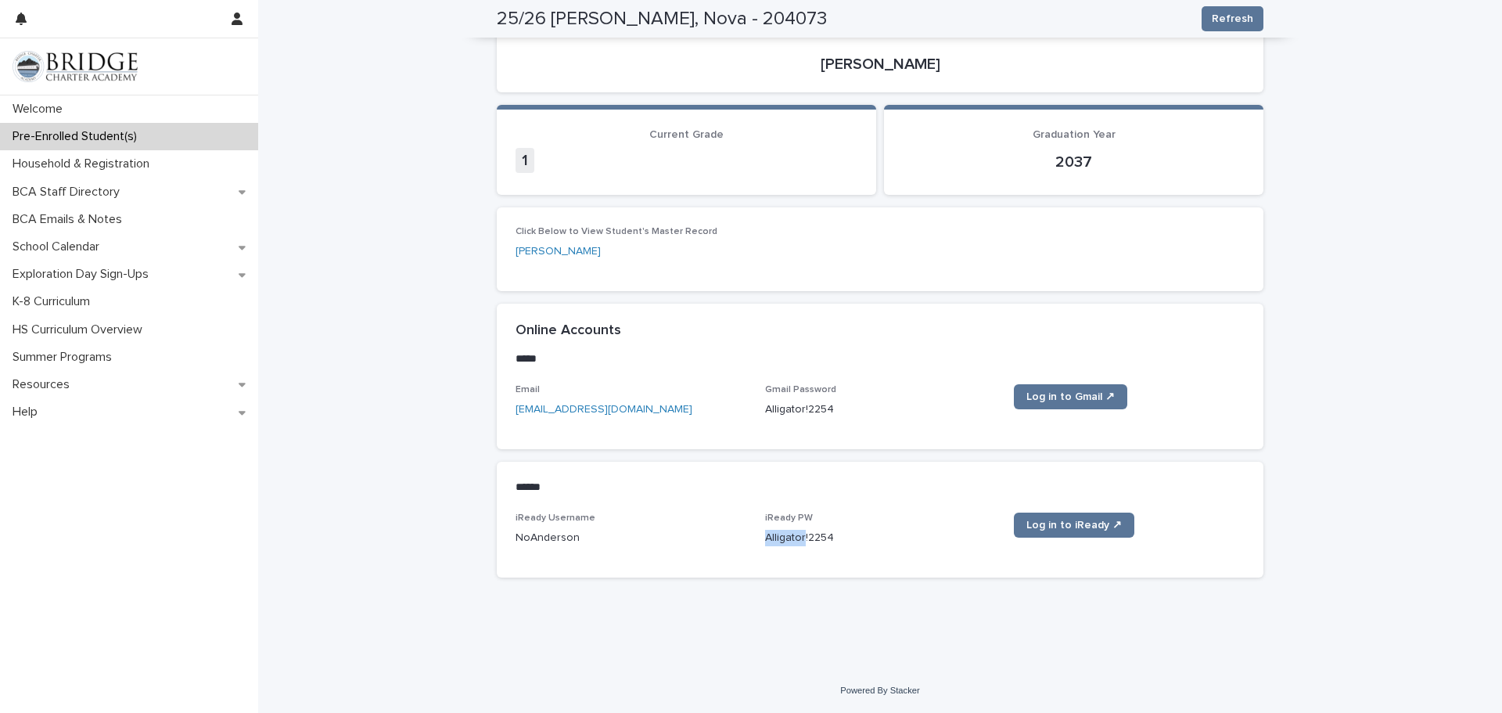
click at [798, 538] on p "Alligator!2254" at bounding box center [880, 538] width 231 height 16
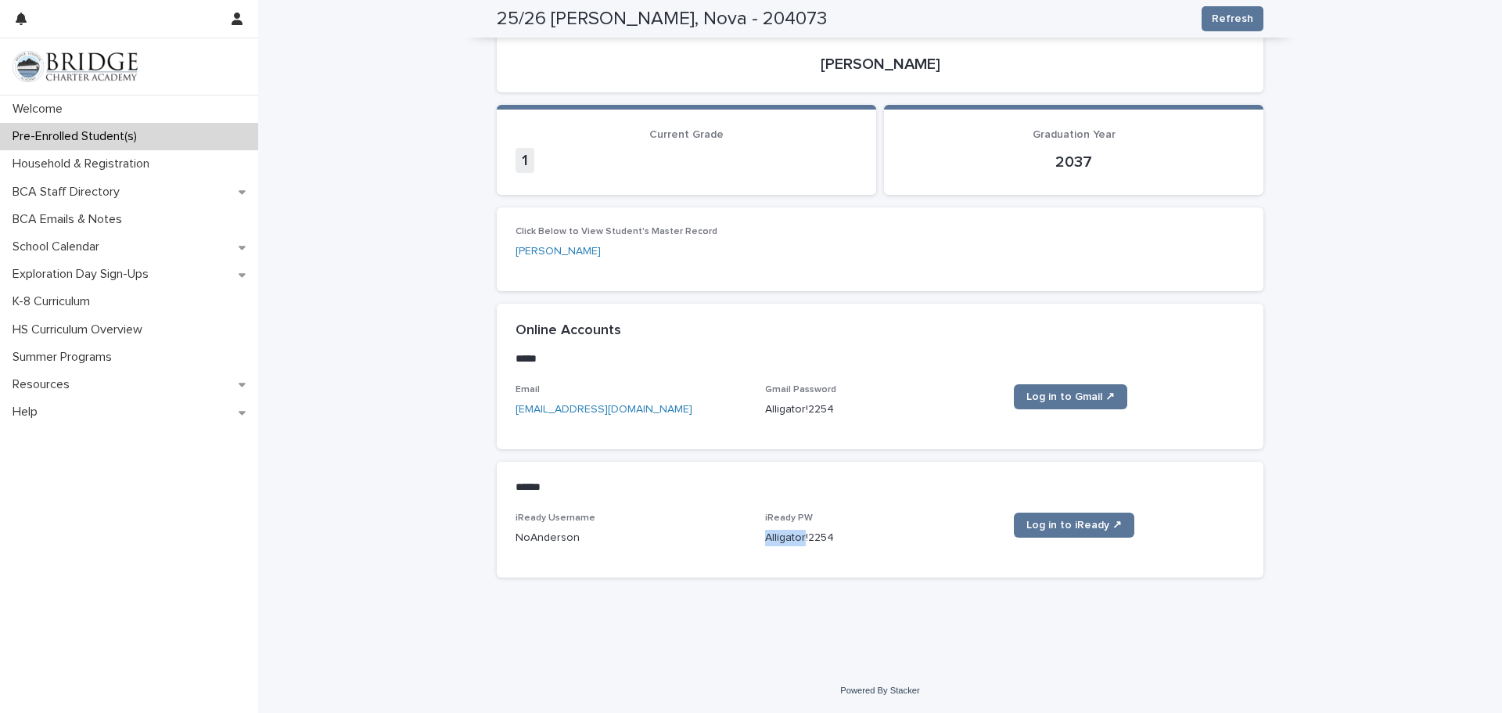
click at [798, 538] on p "Alligator!2254" at bounding box center [880, 538] width 231 height 16
drag, startPoint x: 771, startPoint y: 541, endPoint x: 859, endPoint y: 533, distance: 88.0
click at [859, 533] on p "Alligator!2254" at bounding box center [880, 538] width 231 height 16
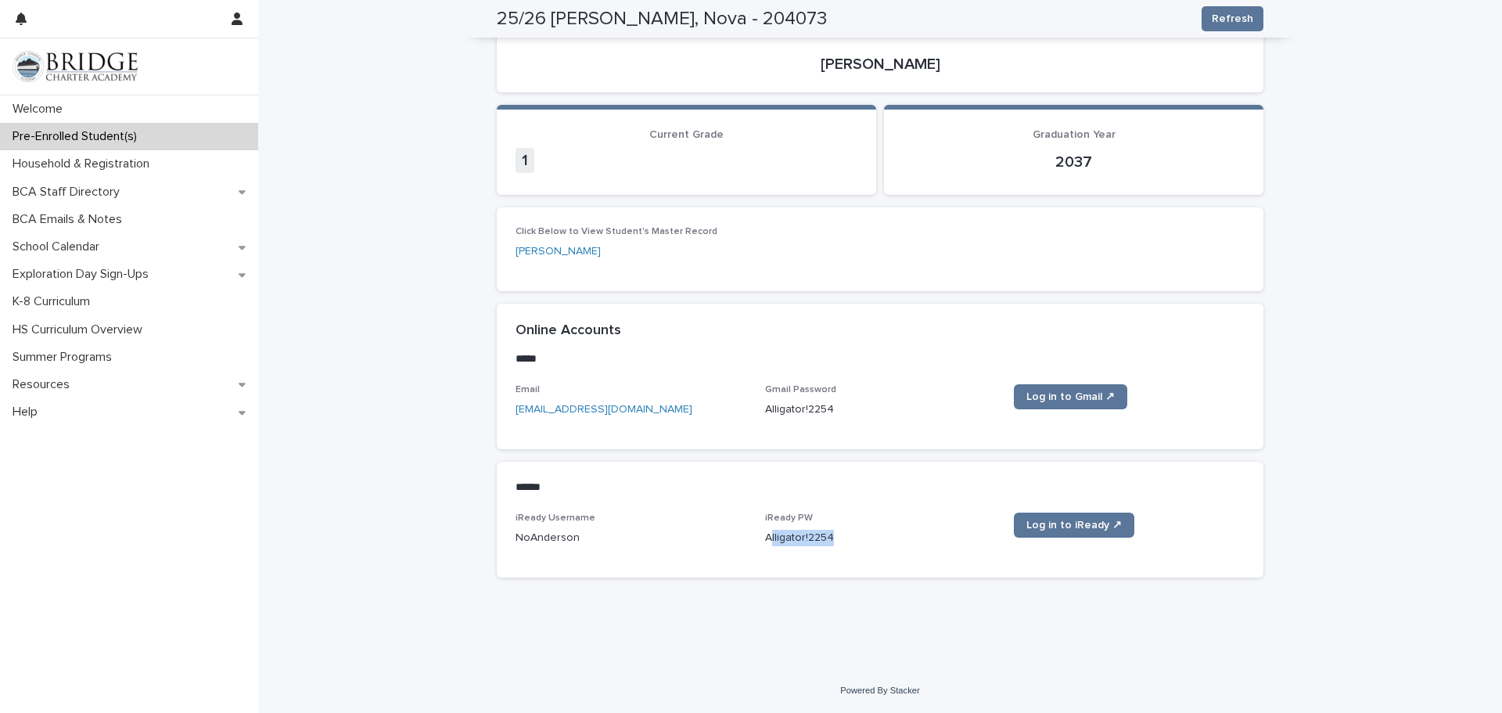
click at [857, 533] on p "Alligator!2254" at bounding box center [880, 538] width 231 height 16
click at [777, 537] on p "Alligator!2254" at bounding box center [880, 538] width 231 height 16
copy div "Alligator!2254 Log in to iReady ↗ Loading... Saving…"
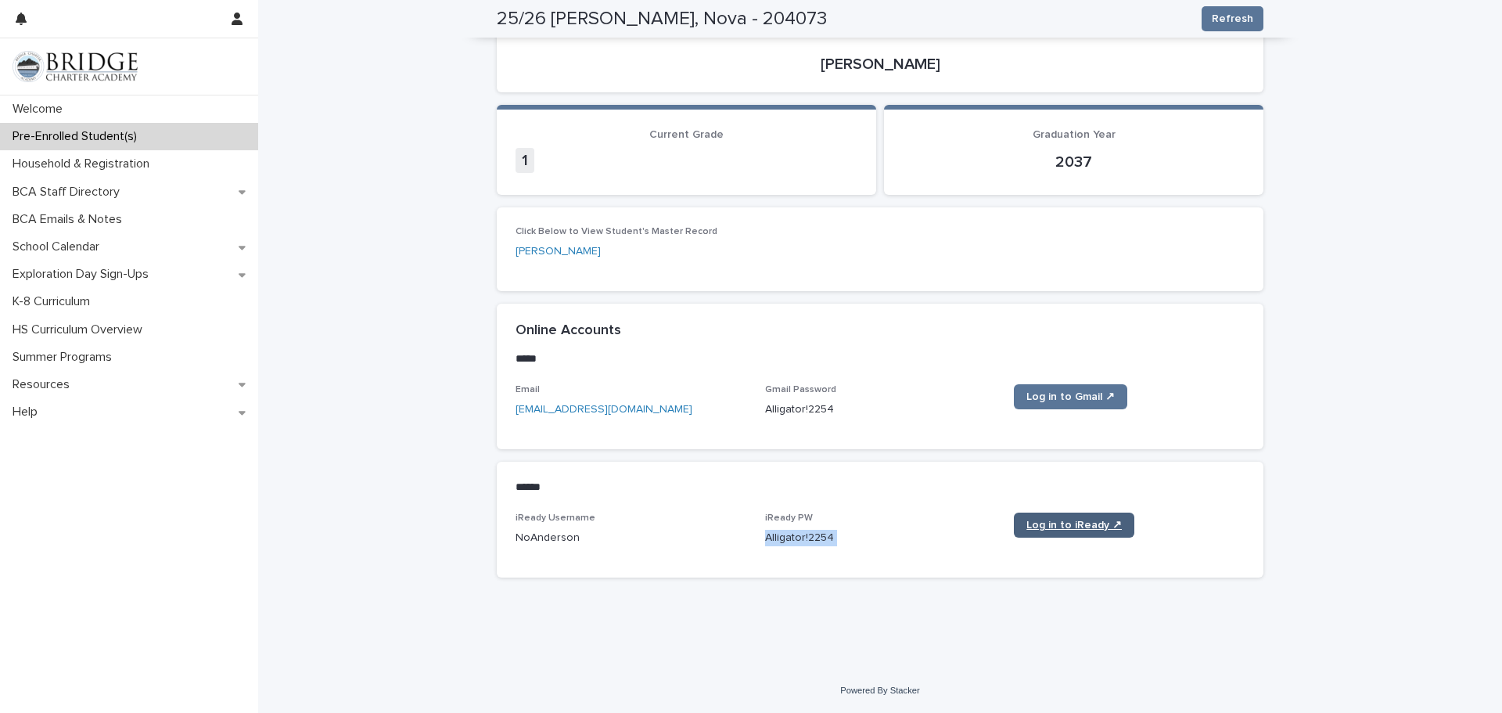
click at [1066, 526] on span "Log in to iReady ↗" at bounding box center [1073, 524] width 95 height 11
click at [410, 319] on div "**********" at bounding box center [880, 277] width 1244 height 782
